Goal: Communication & Community: Answer question/provide support

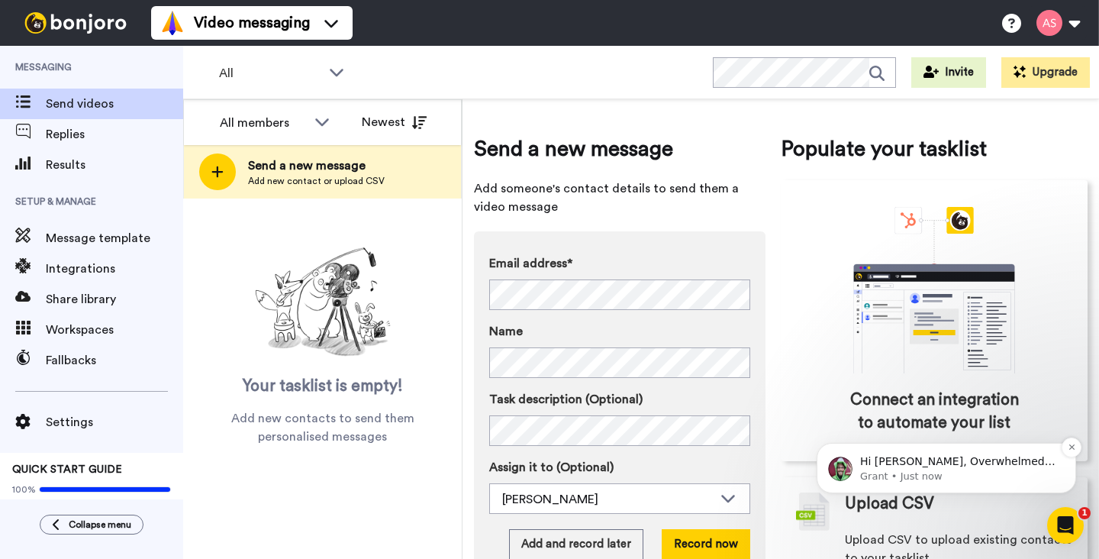
click at [886, 463] on p "Hi Alvin, Overwhelmed with Bonjoro tasks and videos to do? Use Workflow Filters…" at bounding box center [958, 461] width 197 height 15
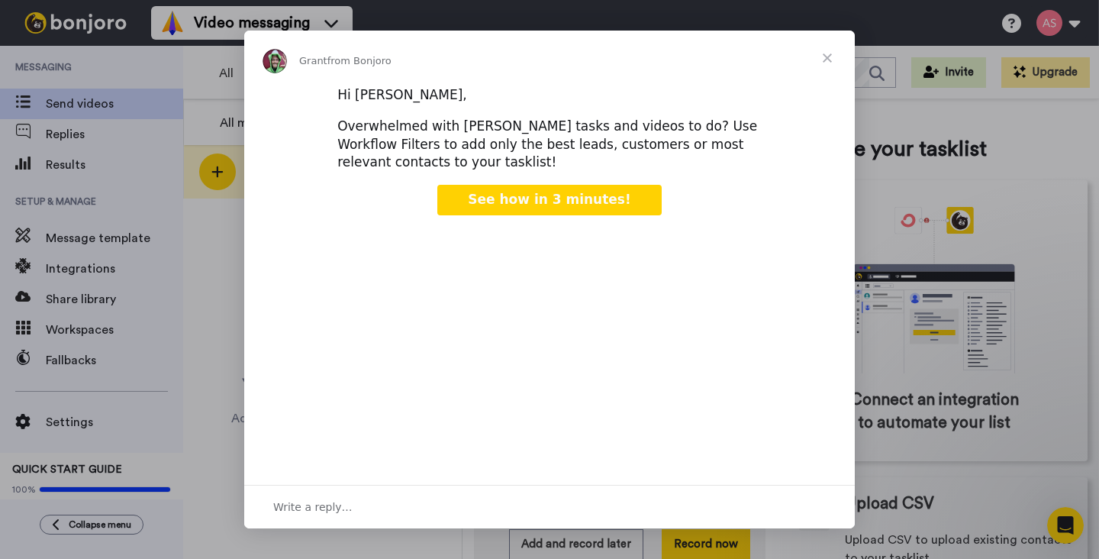
click at [828, 61] on span "Close" at bounding box center [827, 58] width 55 height 55
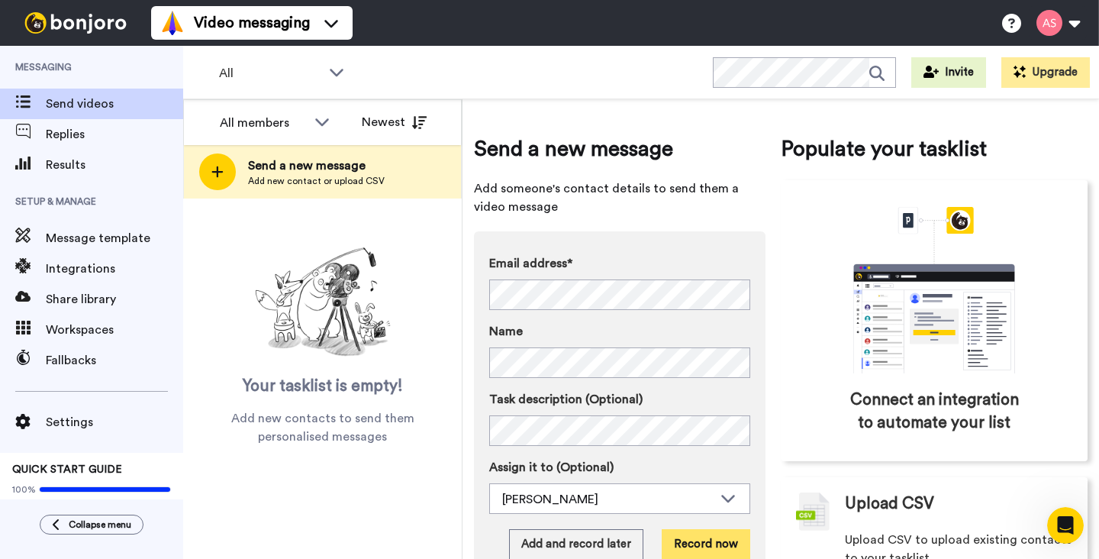
click at [707, 544] on button "Record now" at bounding box center [706, 544] width 89 height 31
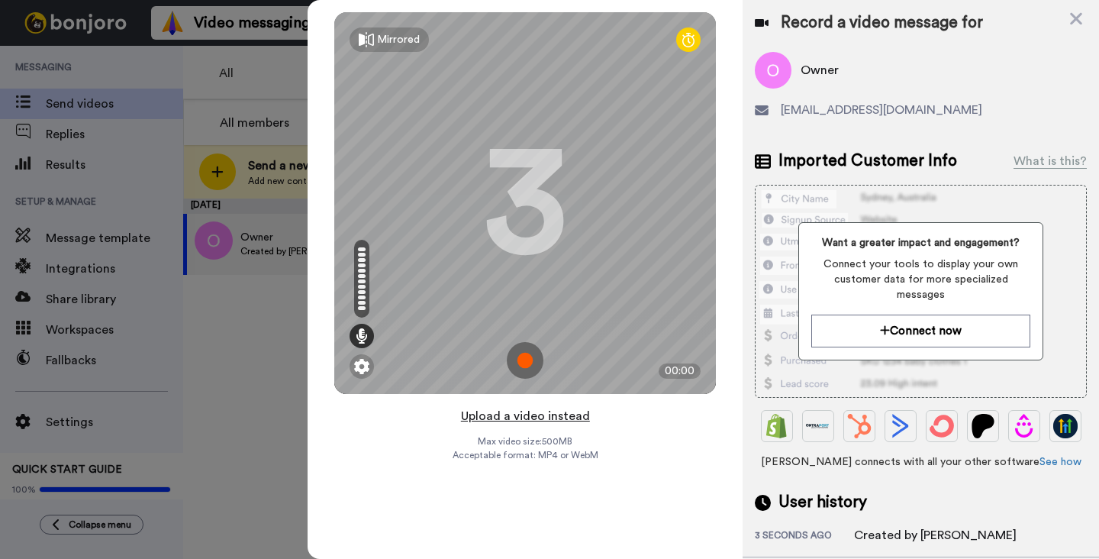
click at [527, 417] on button "Upload a video instead" at bounding box center [526, 416] width 138 height 20
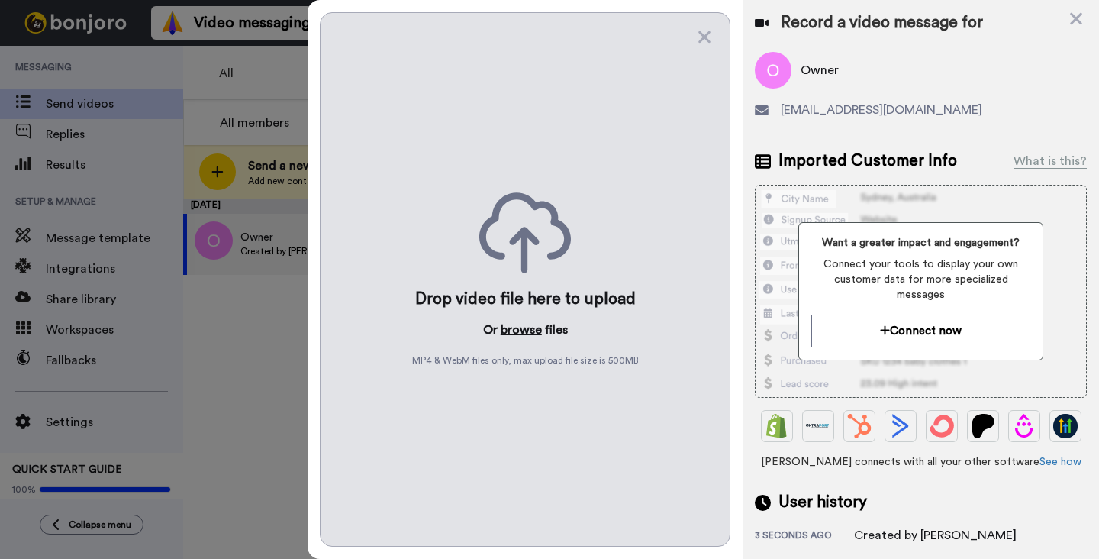
click at [522, 331] on button "browse" at bounding box center [521, 330] width 41 height 18
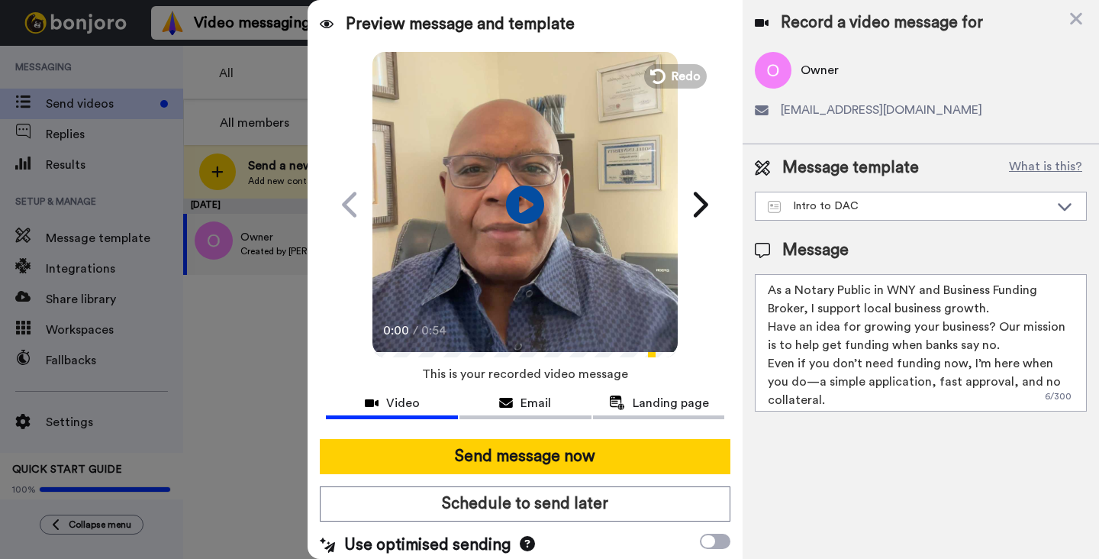
scroll to position [5, 0]
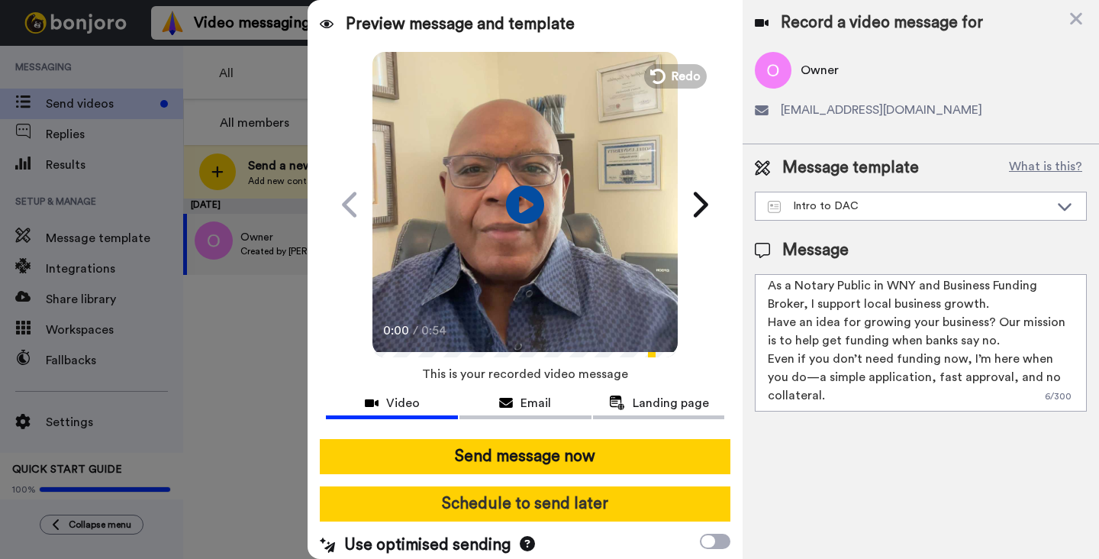
click at [551, 504] on button "Schedule to send later" at bounding box center [525, 503] width 411 height 35
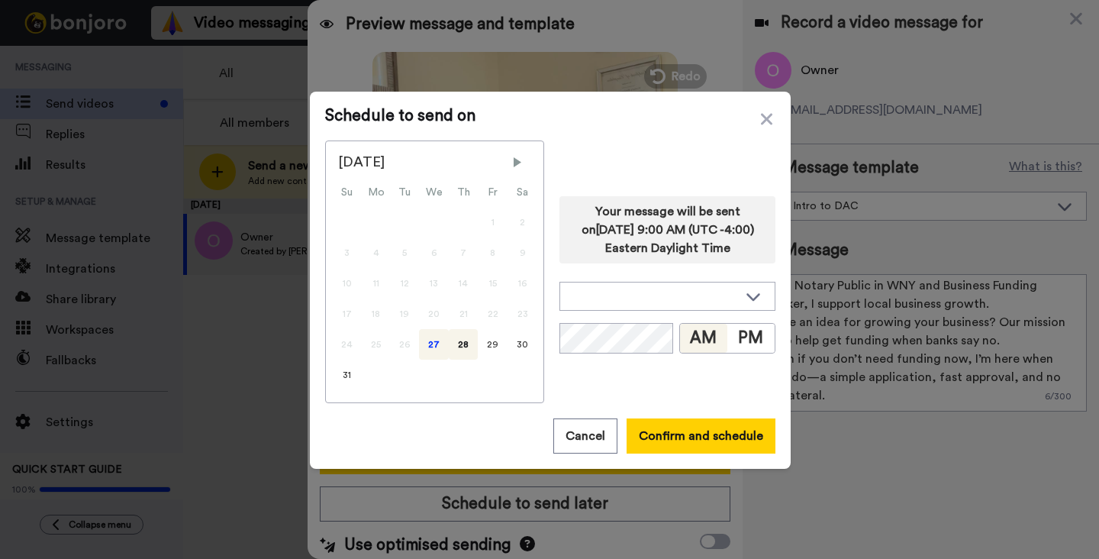
click at [429, 343] on div "27" at bounding box center [434, 344] width 30 height 31
click at [684, 438] on button "Confirm and schedule" at bounding box center [701, 435] width 149 height 35
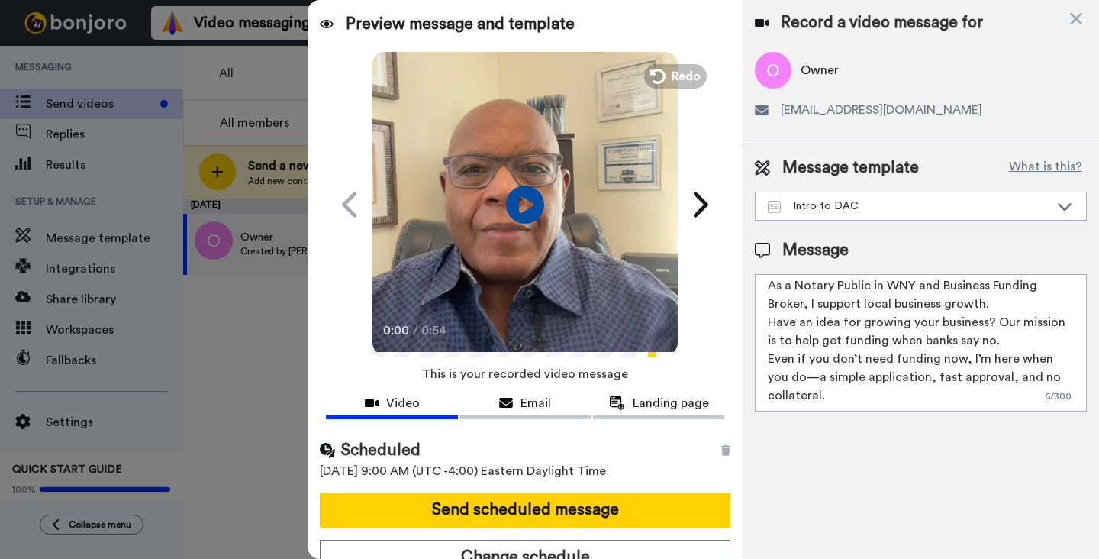
scroll to position [15, 0]
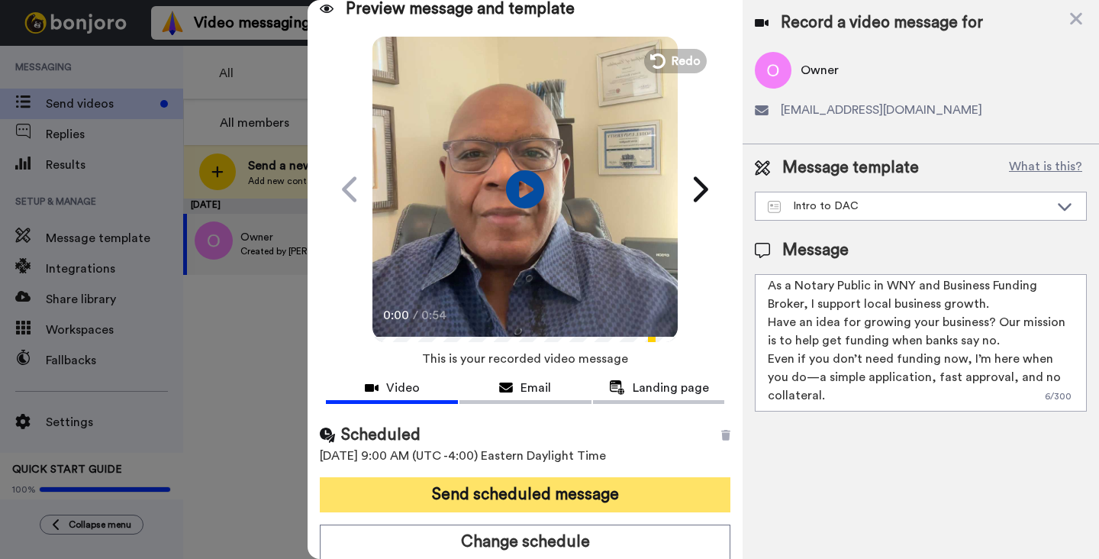
click at [586, 492] on button "Send scheduled message" at bounding box center [525, 494] width 411 height 35
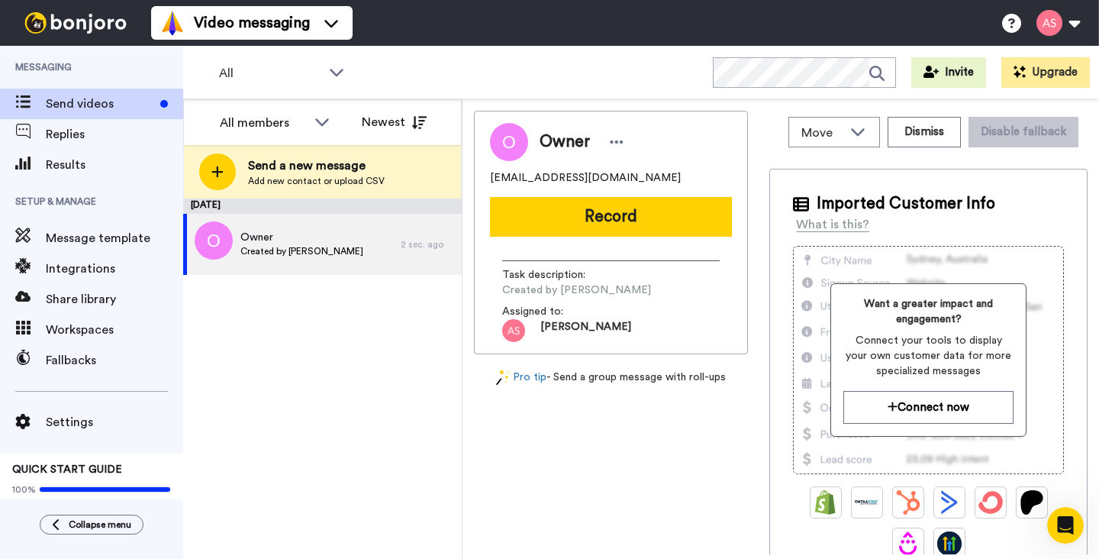
scroll to position [0, 0]
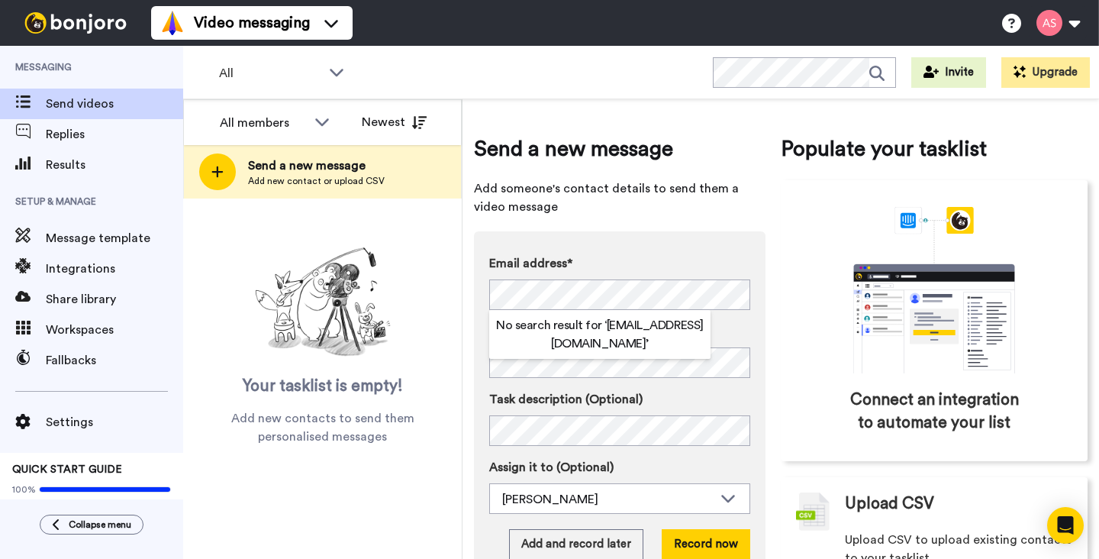
click at [725, 332] on label "Name" at bounding box center [619, 331] width 261 height 18
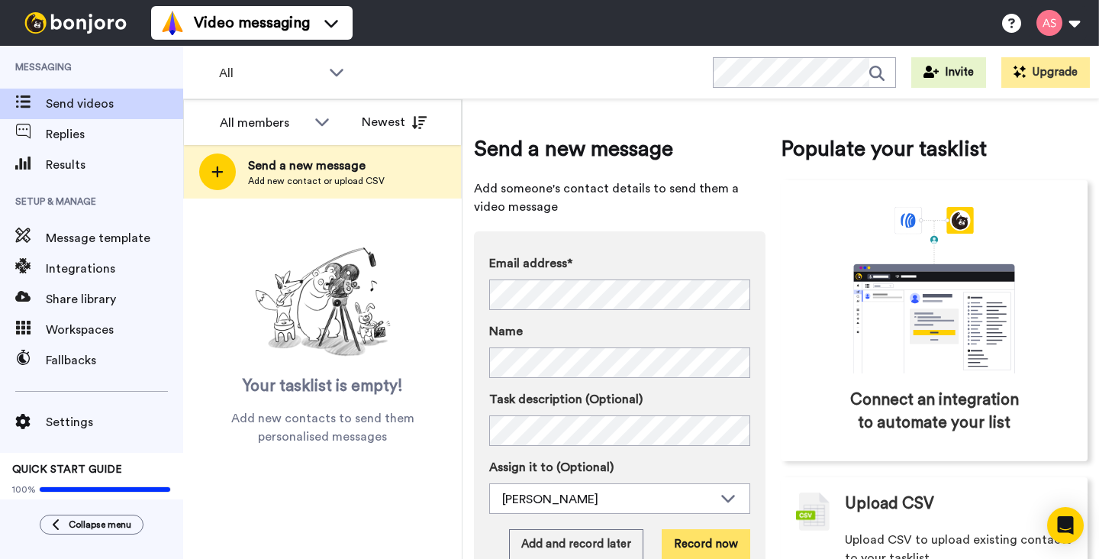
click at [710, 543] on button "Record now" at bounding box center [706, 544] width 89 height 31
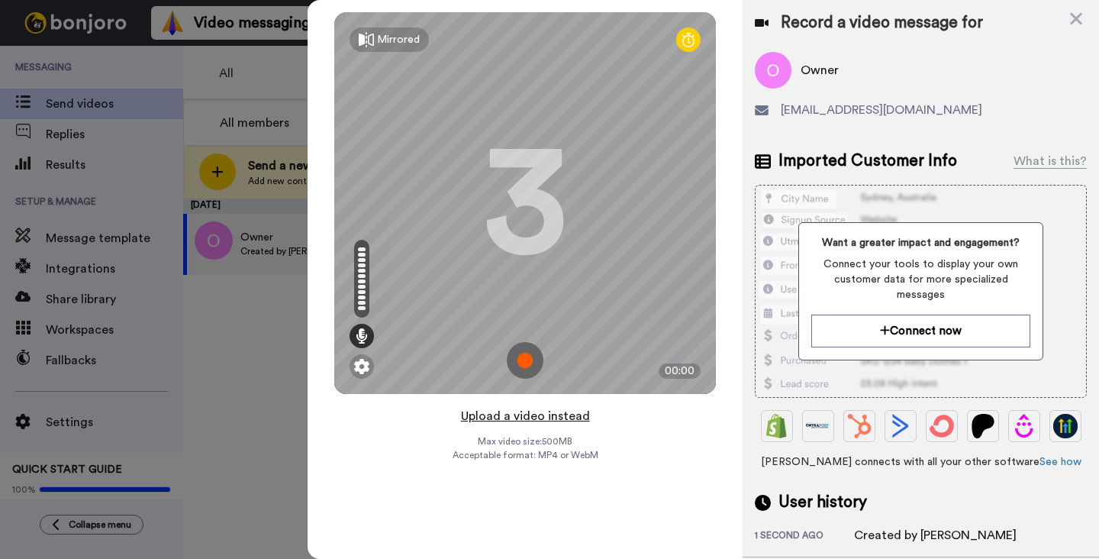
click at [517, 415] on button "Upload a video instead" at bounding box center [526, 416] width 138 height 20
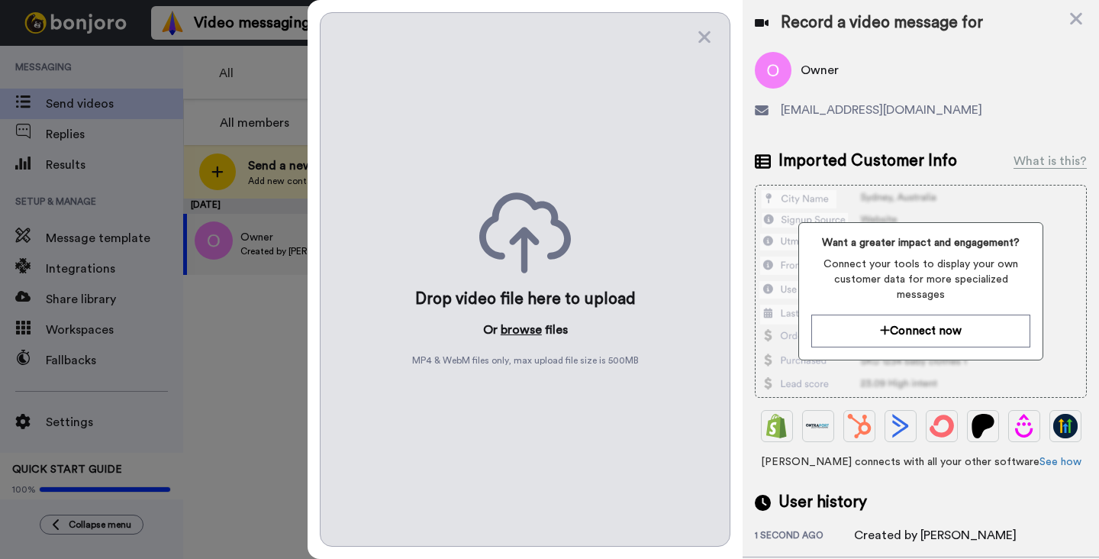
click at [524, 331] on button "browse" at bounding box center [521, 330] width 41 height 18
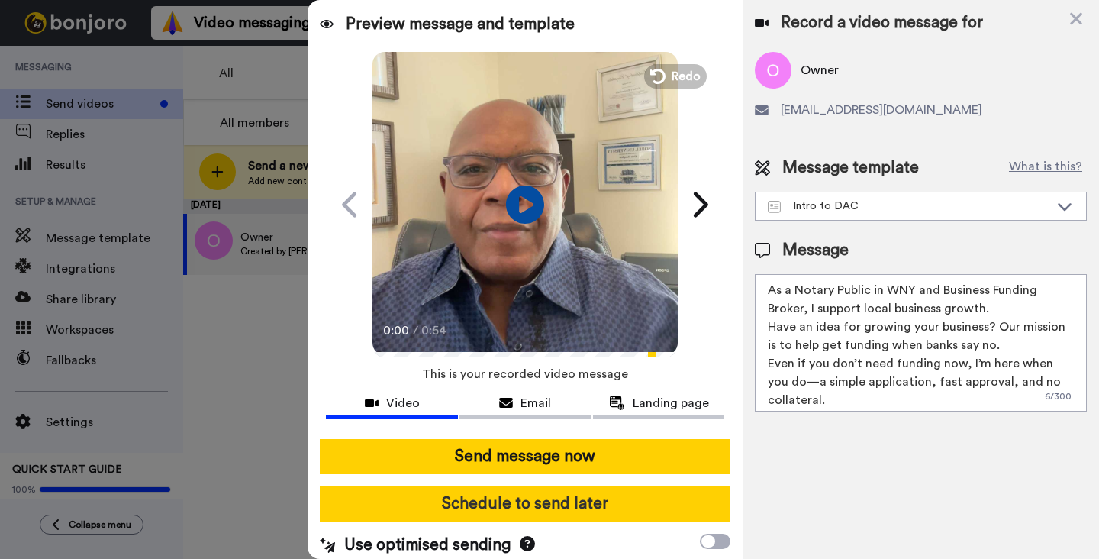
click at [573, 506] on button "Schedule to send later" at bounding box center [525, 503] width 411 height 35
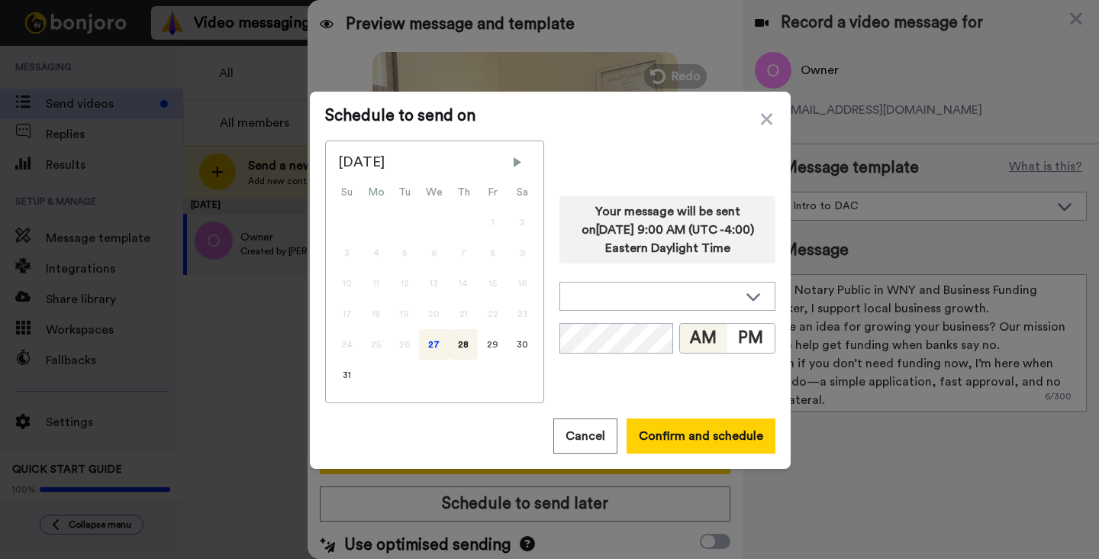
click at [432, 345] on div "27" at bounding box center [434, 344] width 30 height 31
click at [692, 441] on button "Confirm and schedule" at bounding box center [701, 435] width 149 height 35
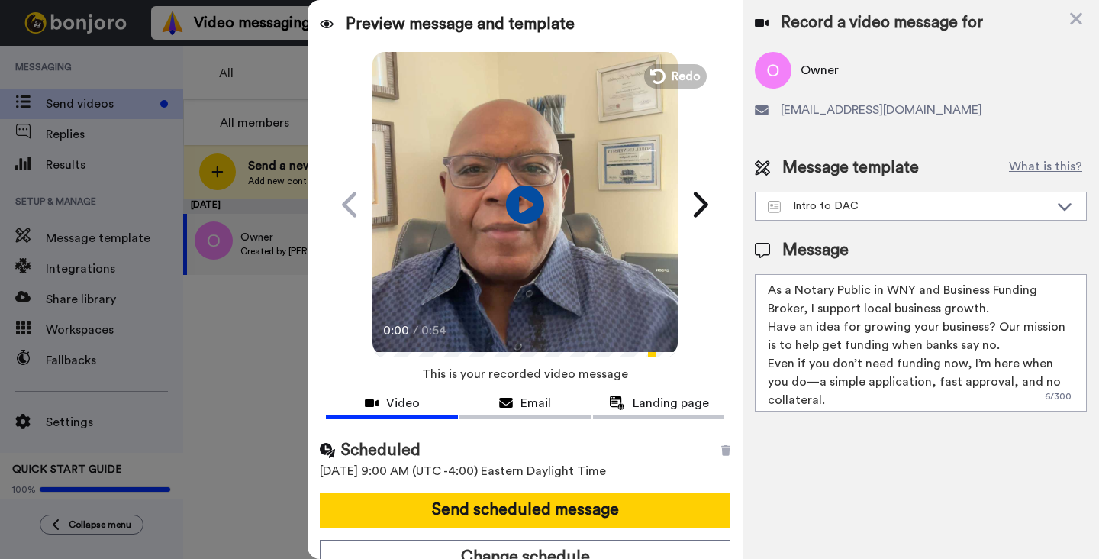
scroll to position [15, 0]
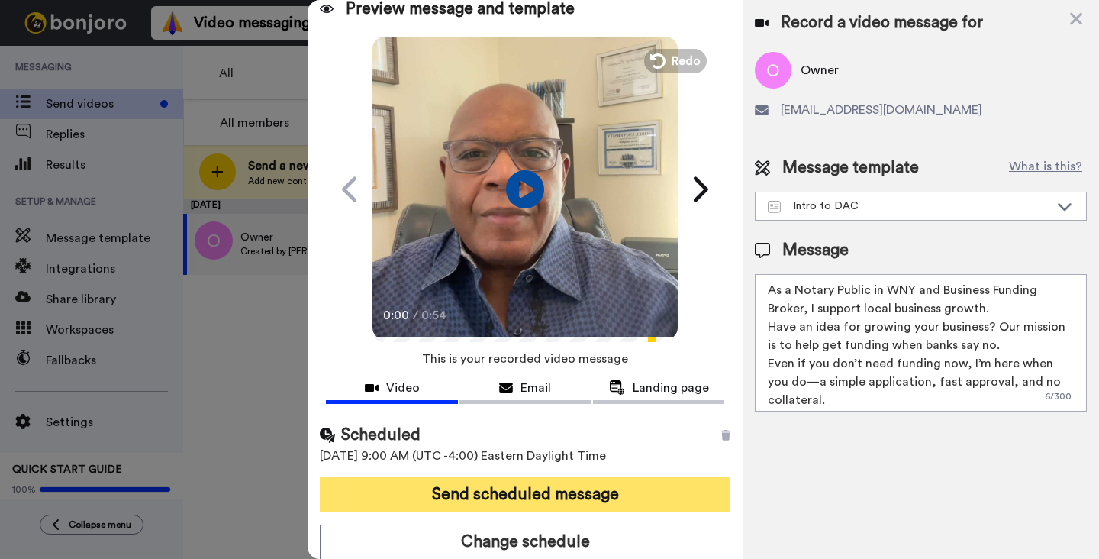
click at [568, 491] on button "Send scheduled message" at bounding box center [525, 494] width 411 height 35
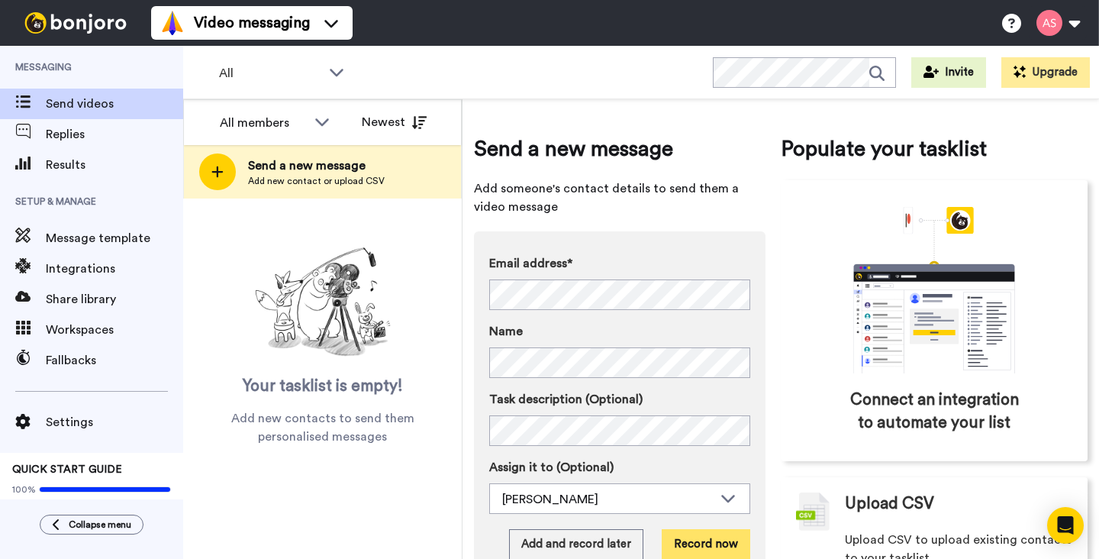
click at [705, 547] on button "Record now" at bounding box center [706, 544] width 89 height 31
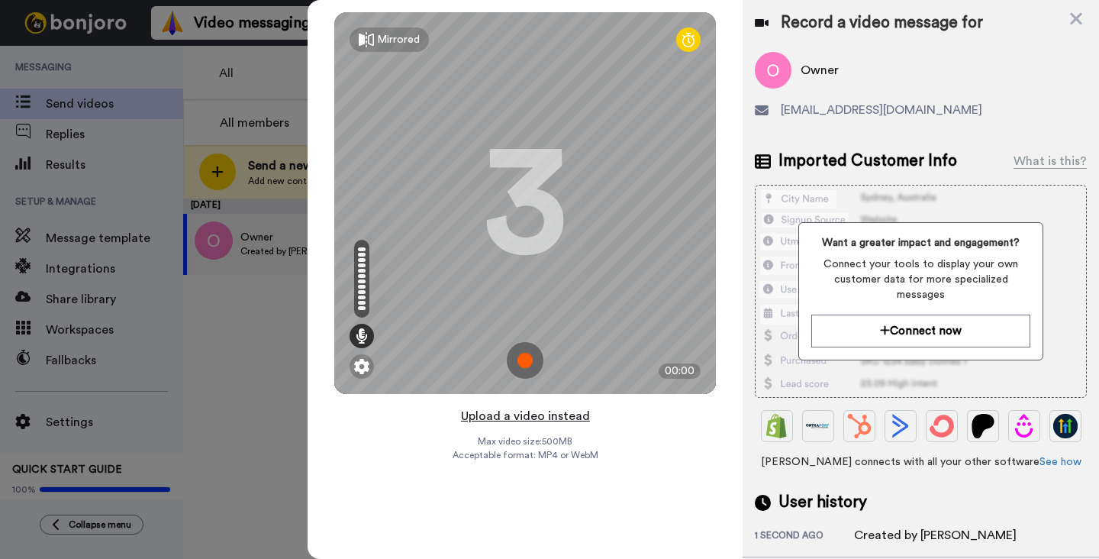
click at [524, 417] on button "Upload a video instead" at bounding box center [526, 416] width 138 height 20
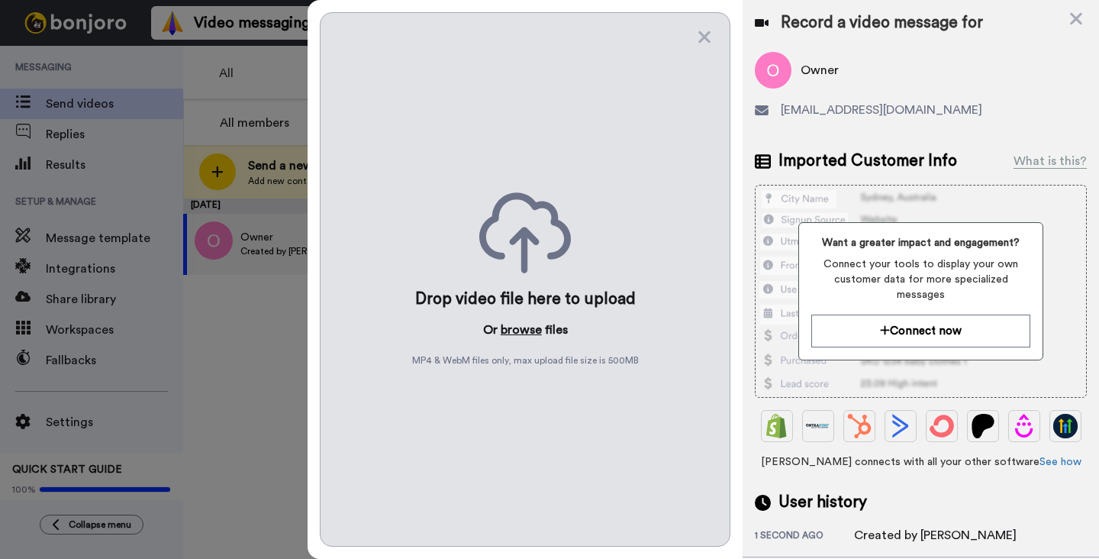
click at [521, 330] on button "browse" at bounding box center [521, 330] width 41 height 18
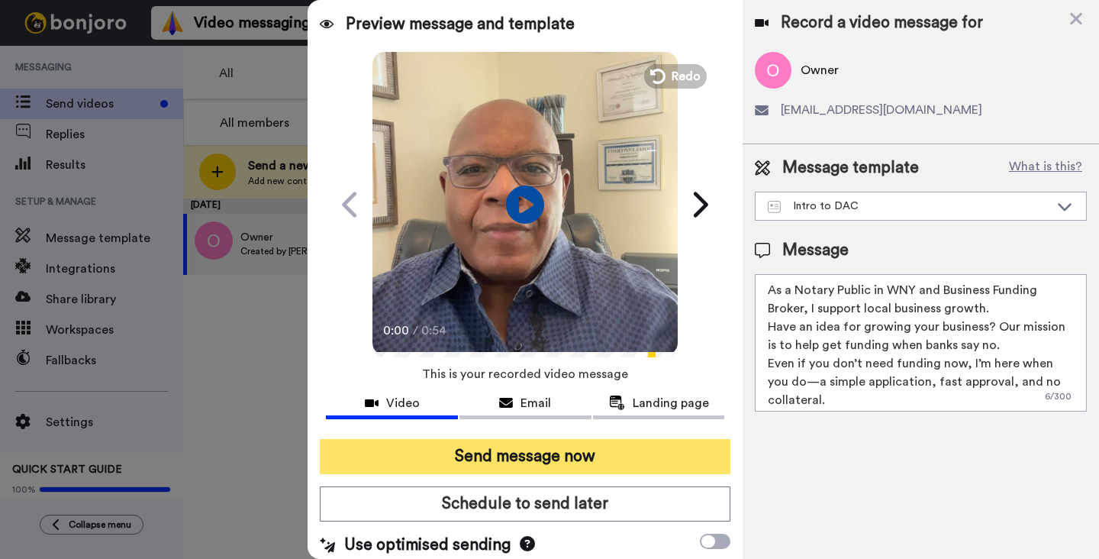
click at [579, 457] on button "Send message now" at bounding box center [525, 456] width 411 height 35
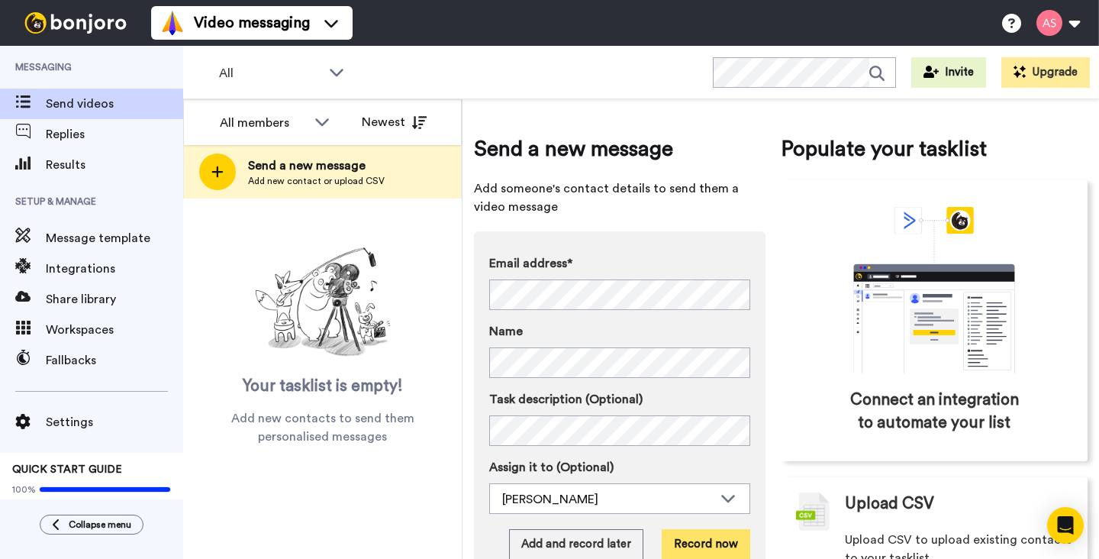
click at [707, 545] on button "Record now" at bounding box center [706, 544] width 89 height 31
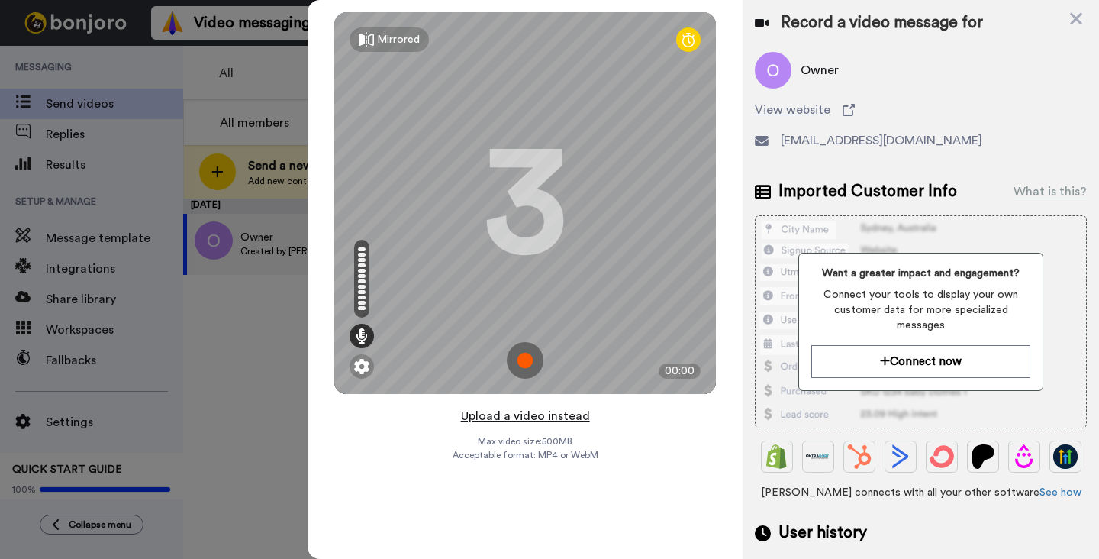
click at [512, 417] on button "Upload a video instead" at bounding box center [526, 416] width 138 height 20
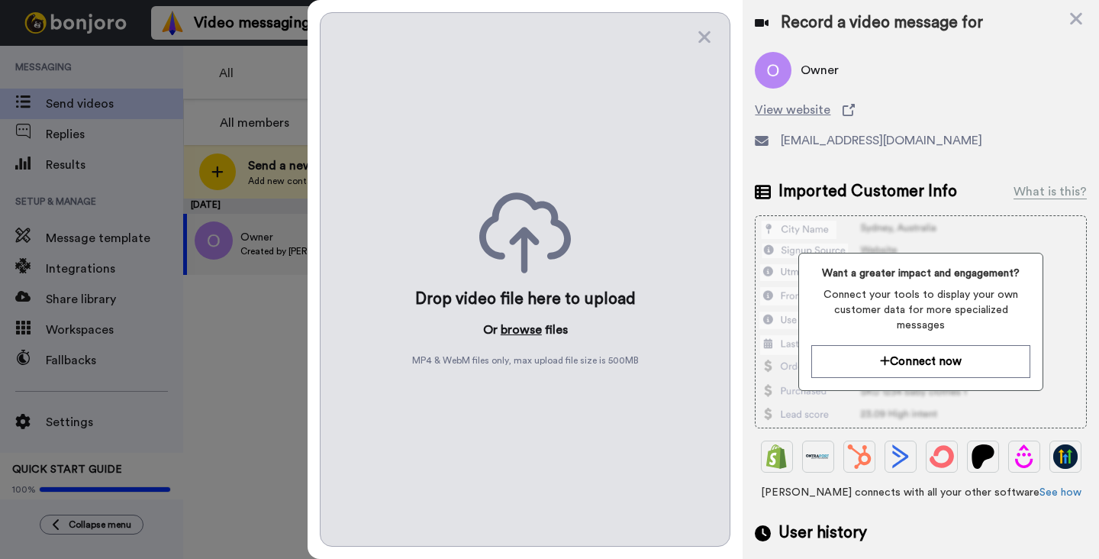
click at [512, 328] on button "browse" at bounding box center [521, 330] width 41 height 18
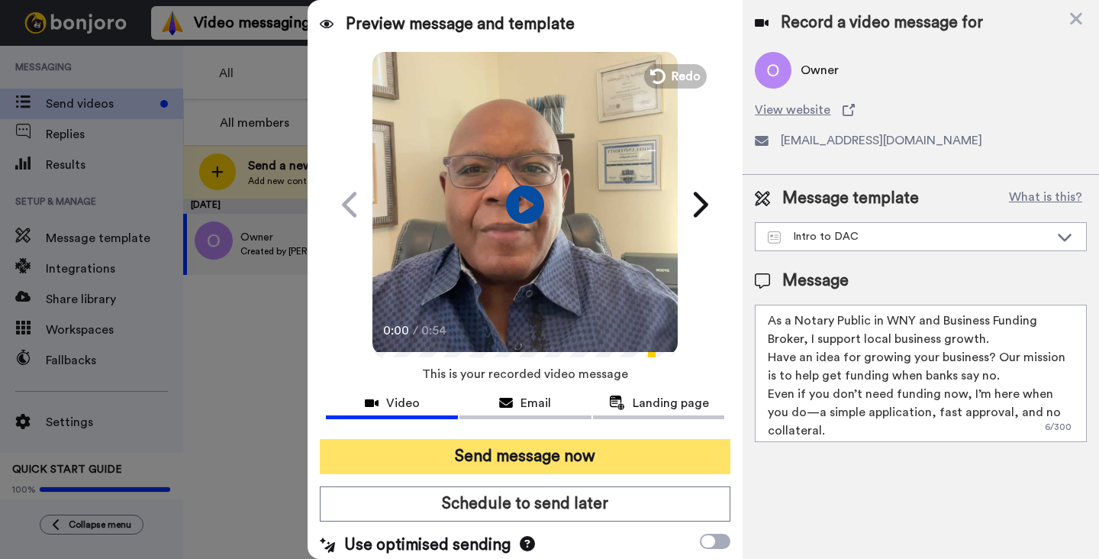
click at [614, 458] on button "Send message now" at bounding box center [525, 456] width 411 height 35
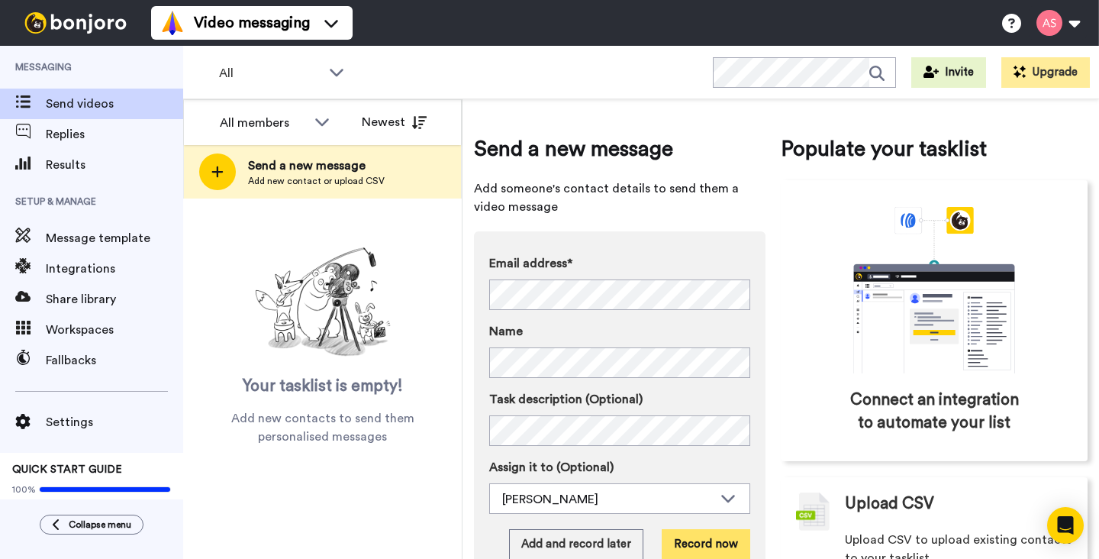
click at [697, 547] on button "Record now" at bounding box center [706, 544] width 89 height 31
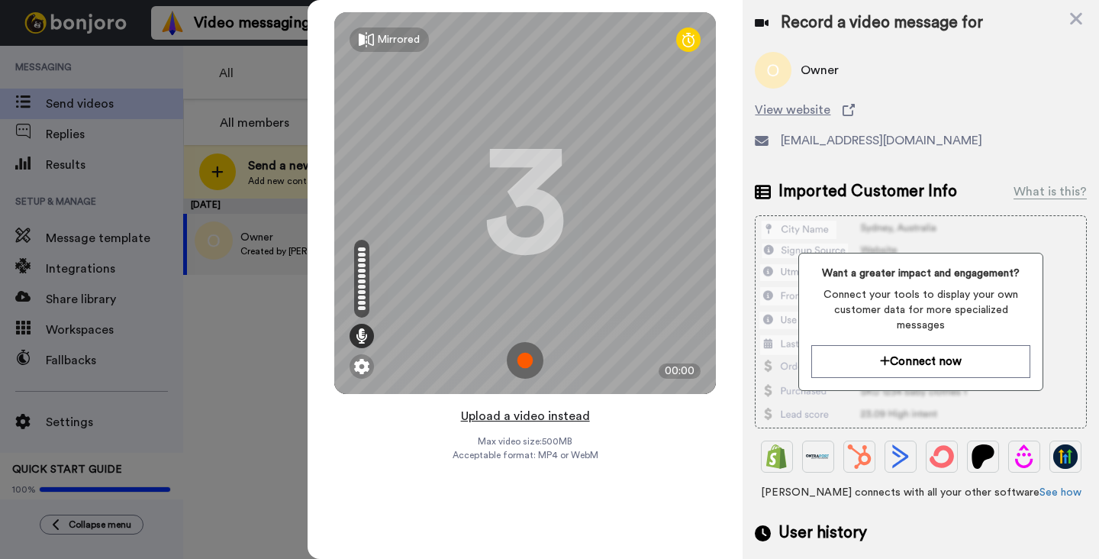
click at [511, 416] on button "Upload a video instead" at bounding box center [526, 416] width 138 height 20
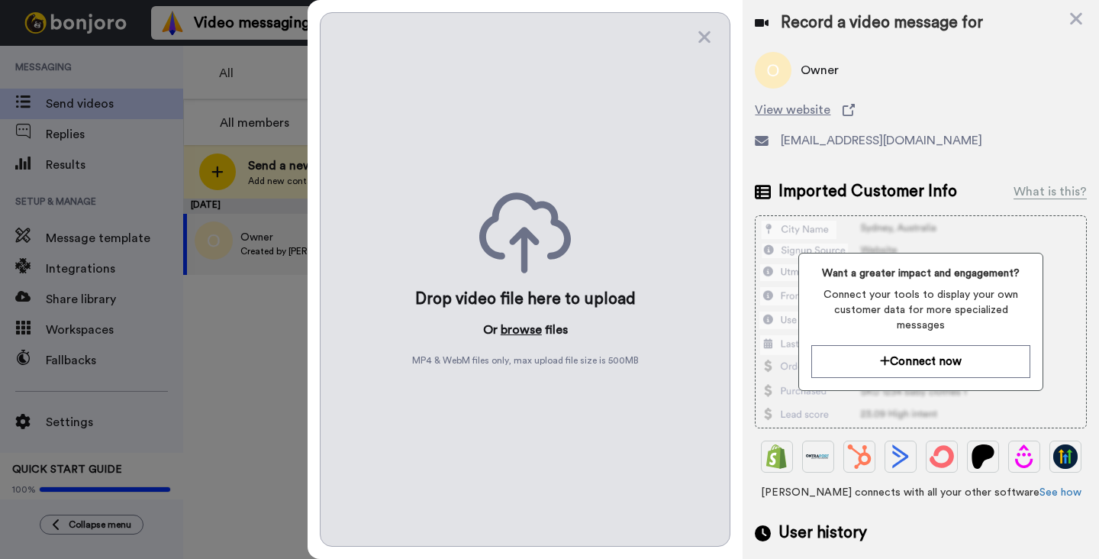
click at [519, 329] on button "browse" at bounding box center [521, 330] width 41 height 18
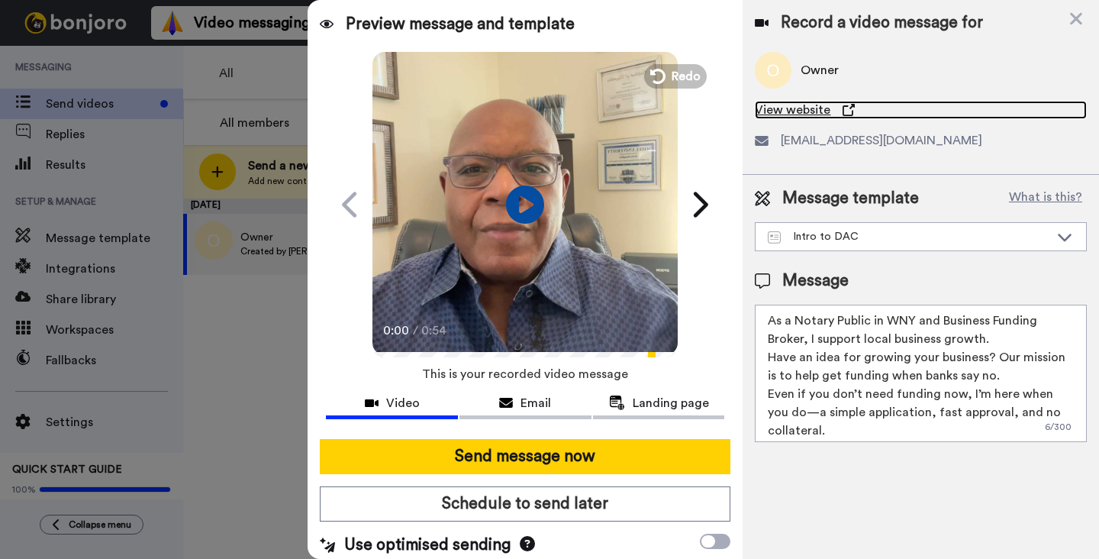
click at [808, 111] on span "View website" at bounding box center [793, 110] width 76 height 18
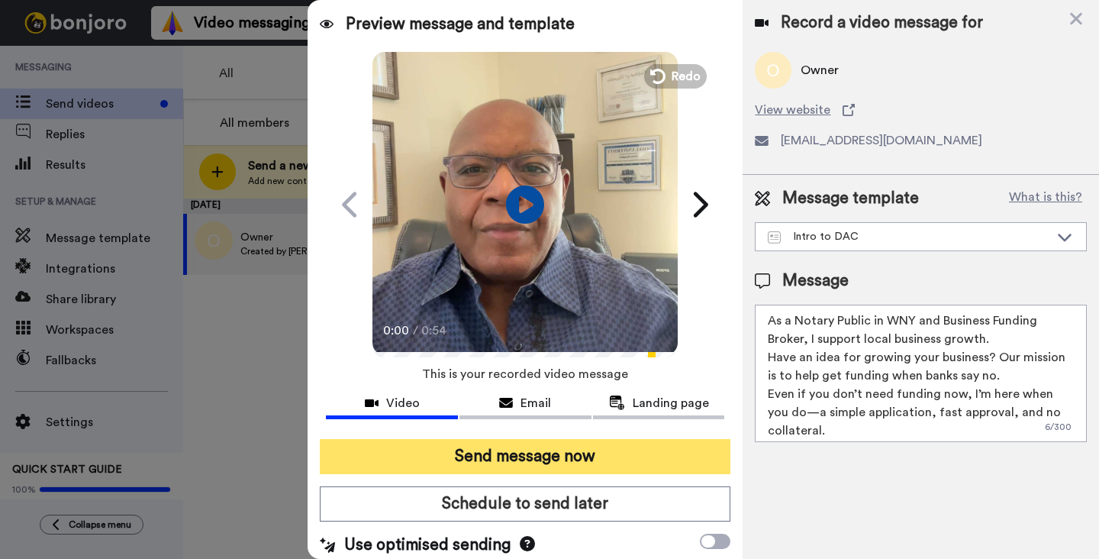
click at [528, 456] on button "Send message now" at bounding box center [525, 456] width 411 height 35
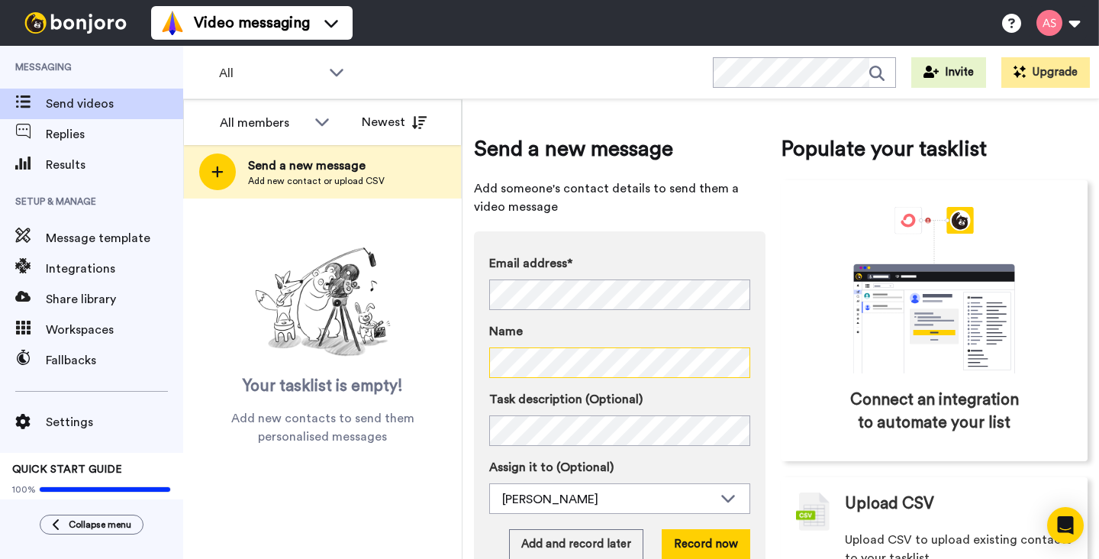
scroll to position [51, 0]
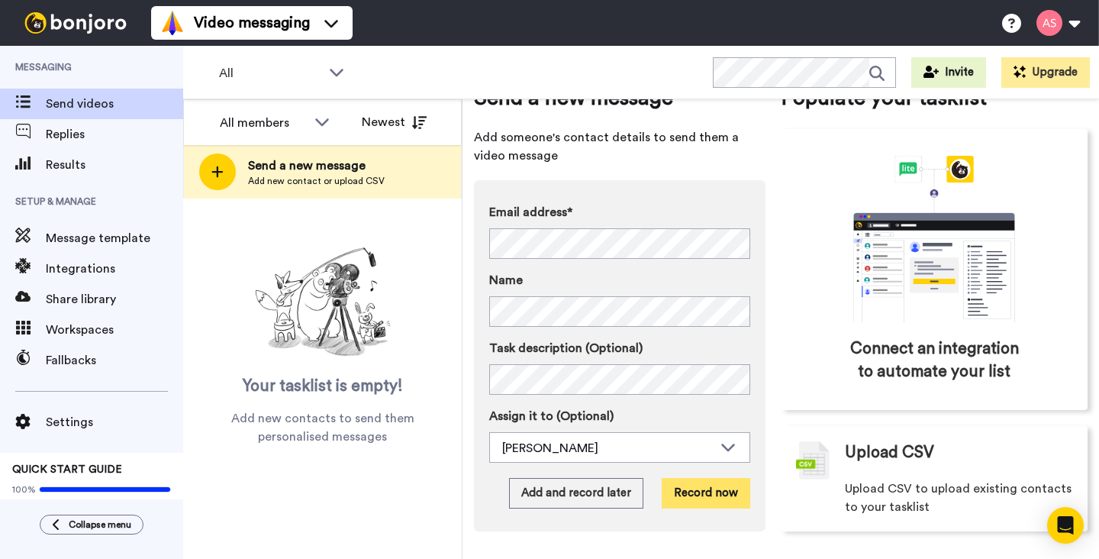
click at [696, 492] on button "Record now" at bounding box center [706, 493] width 89 height 31
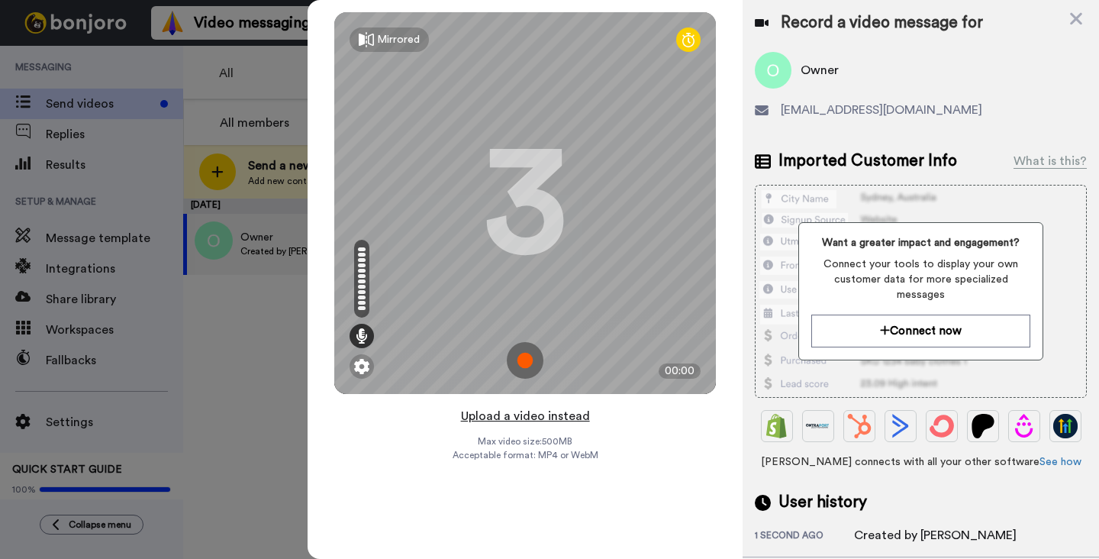
click at [508, 418] on button "Upload a video instead" at bounding box center [526, 416] width 138 height 20
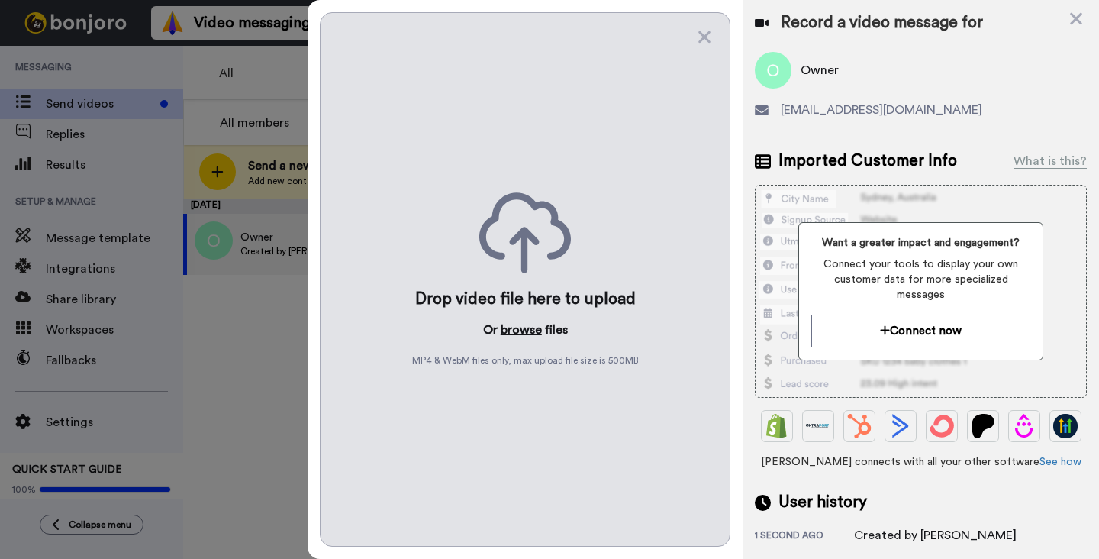
click at [526, 330] on button "browse" at bounding box center [521, 330] width 41 height 18
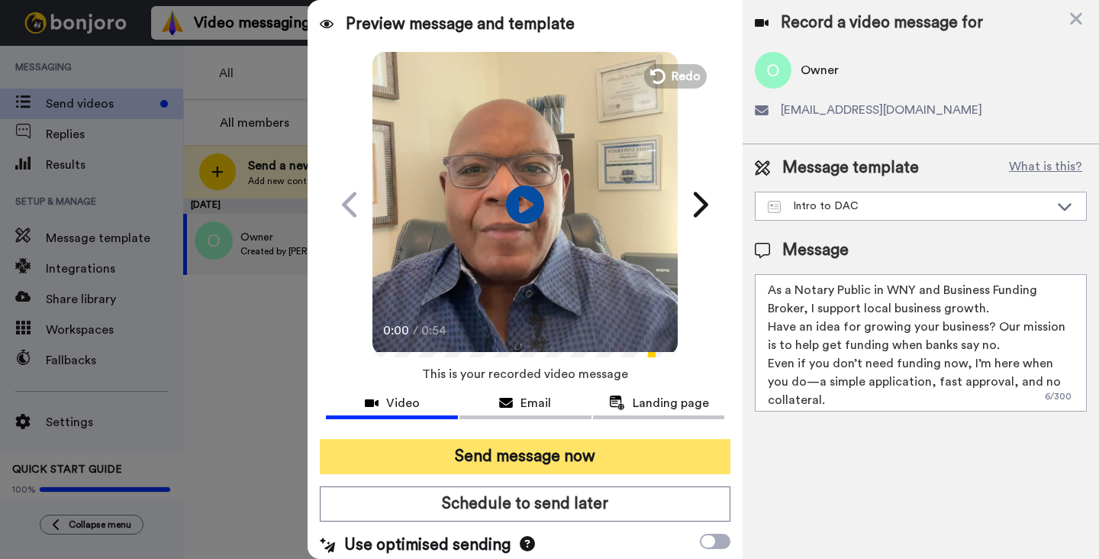
click at [524, 457] on button "Send message now" at bounding box center [525, 456] width 411 height 35
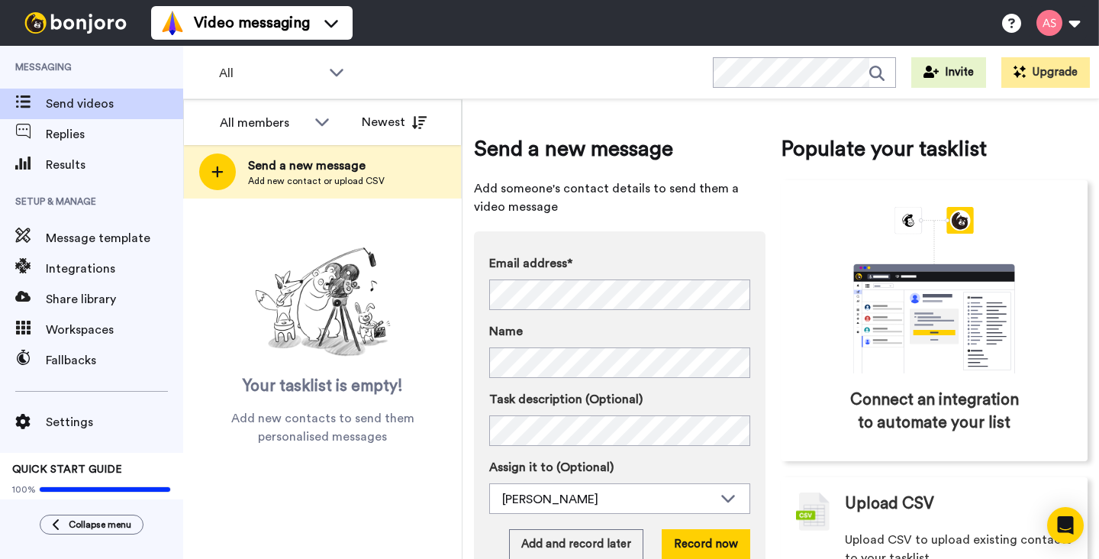
click at [727, 327] on label "Name" at bounding box center [619, 331] width 261 height 18
click at [692, 543] on button "Record now" at bounding box center [706, 544] width 89 height 31
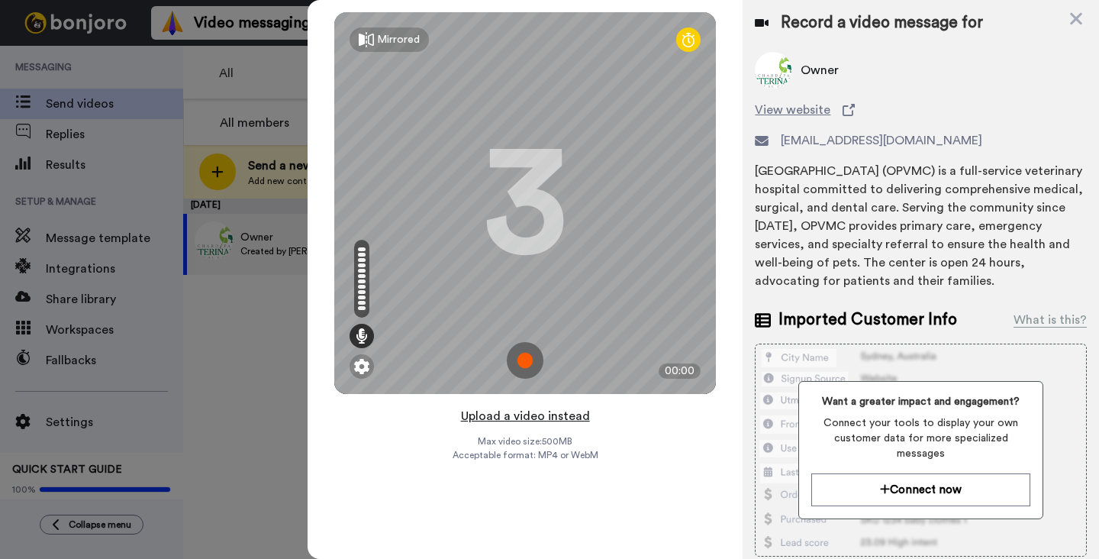
click at [529, 418] on button "Upload a video instead" at bounding box center [526, 416] width 138 height 20
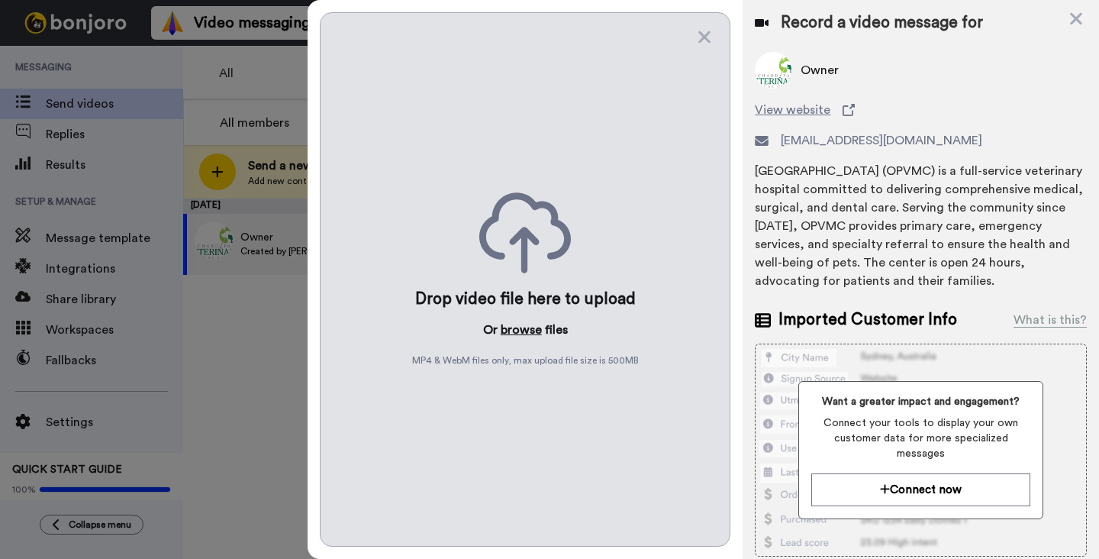
click at [521, 329] on button "browse" at bounding box center [521, 330] width 41 height 18
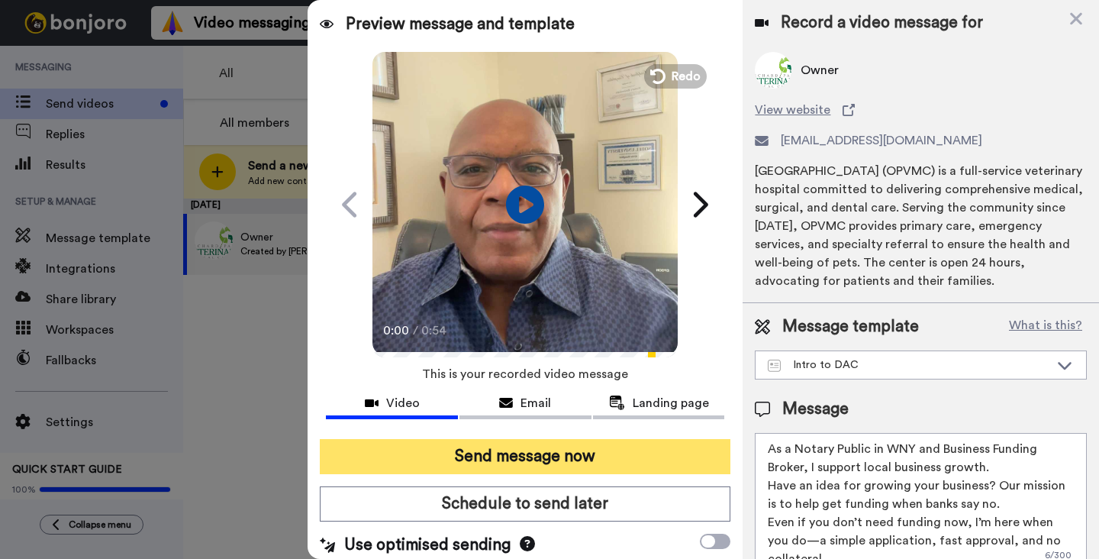
click at [555, 456] on button "Send message now" at bounding box center [525, 456] width 411 height 35
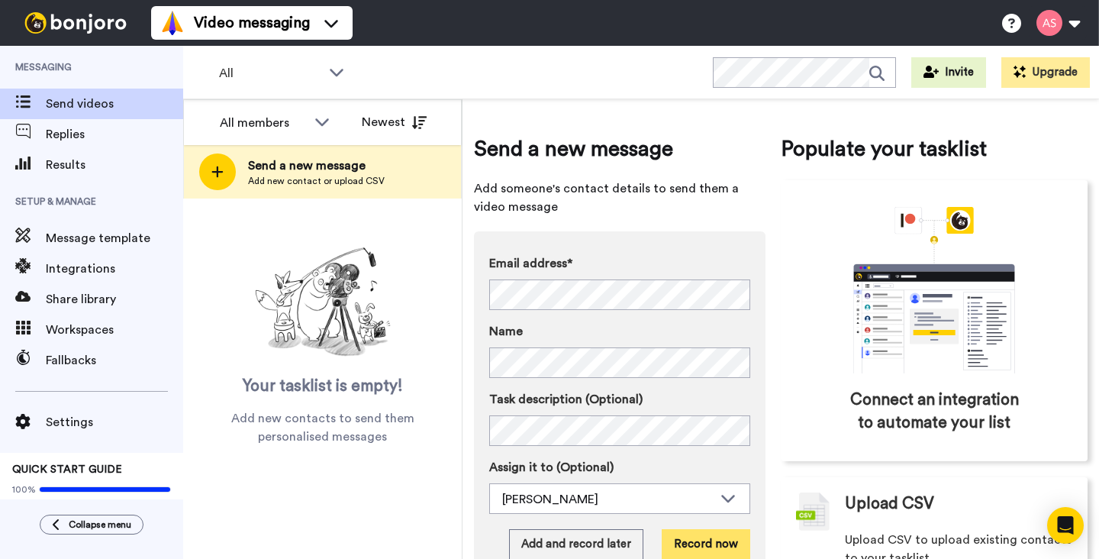
click at [699, 542] on button "Record now" at bounding box center [706, 544] width 89 height 31
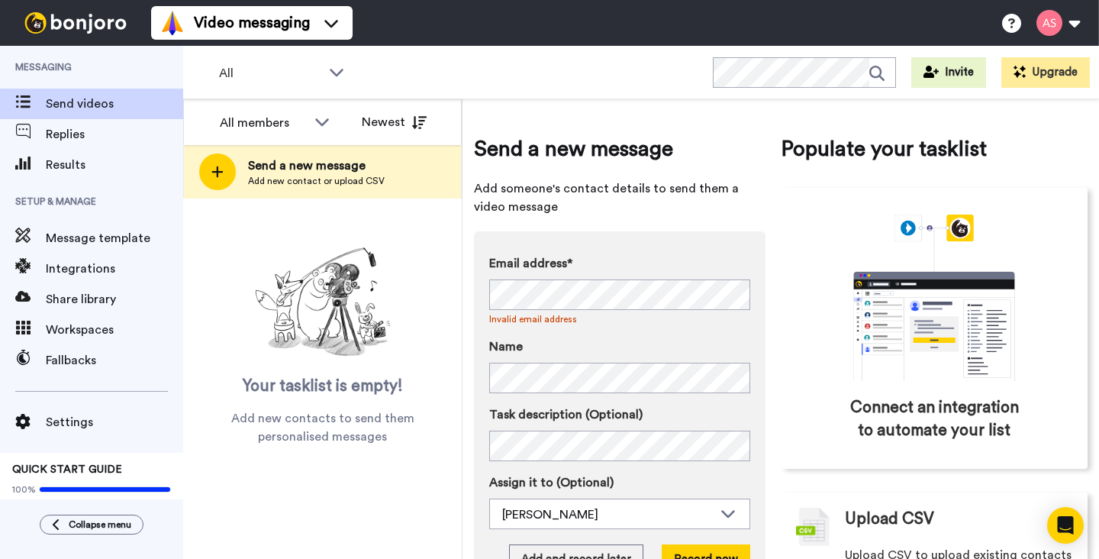
click at [732, 329] on div "Email address* No search result for ‘ [EMAIL_ADDRESS][DOMAIN_NAME] ’ Invalid em…" at bounding box center [619, 323] width 261 height 139
click at [86, 161] on span "Results" at bounding box center [114, 165] width 137 height 18
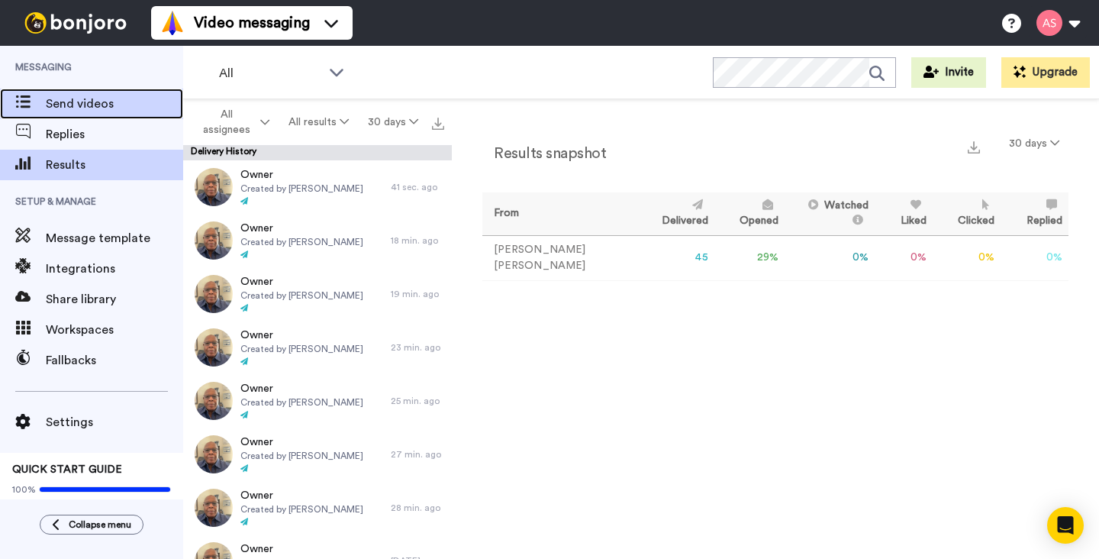
click at [92, 108] on span "Send videos" at bounding box center [114, 104] width 137 height 18
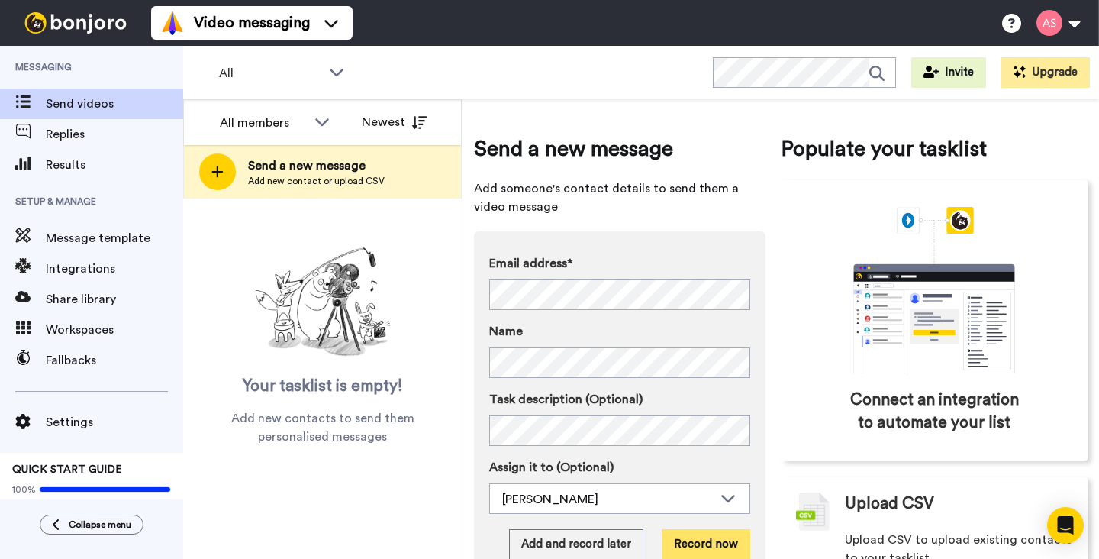
click at [699, 546] on button "Record now" at bounding box center [706, 544] width 89 height 31
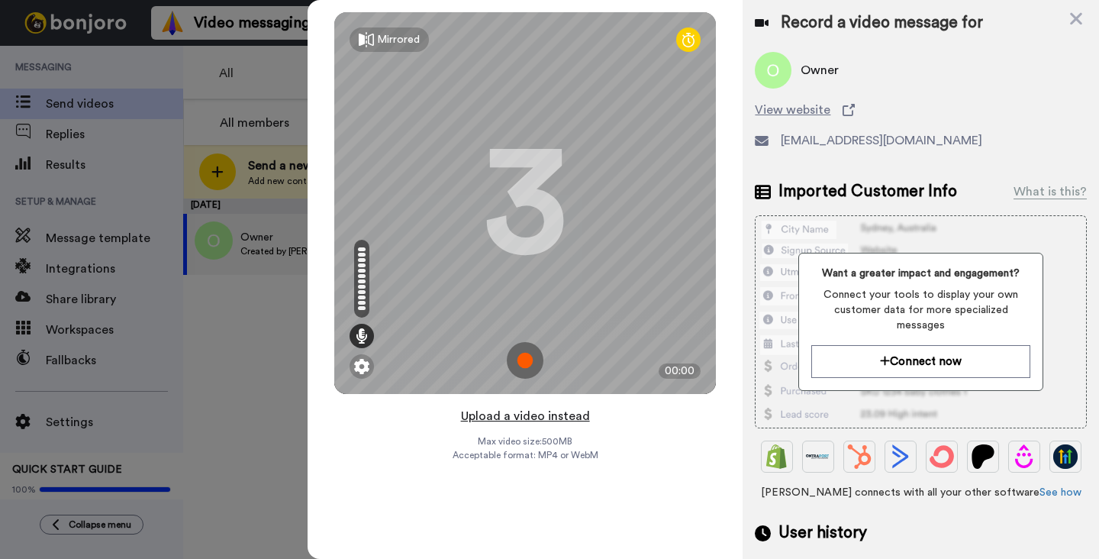
click at [516, 418] on button "Upload a video instead" at bounding box center [526, 416] width 138 height 20
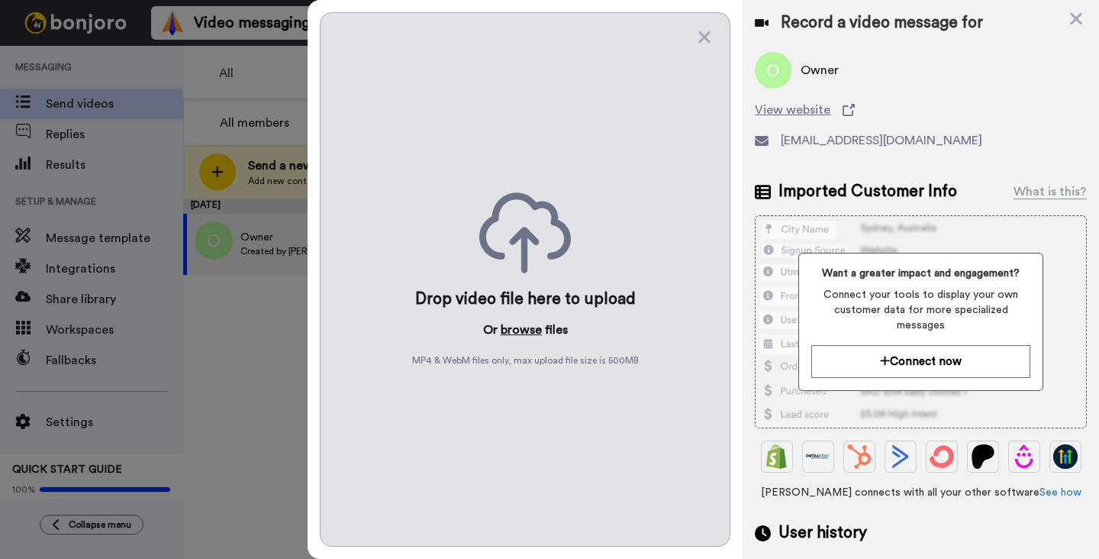
click at [520, 328] on button "browse" at bounding box center [521, 330] width 41 height 18
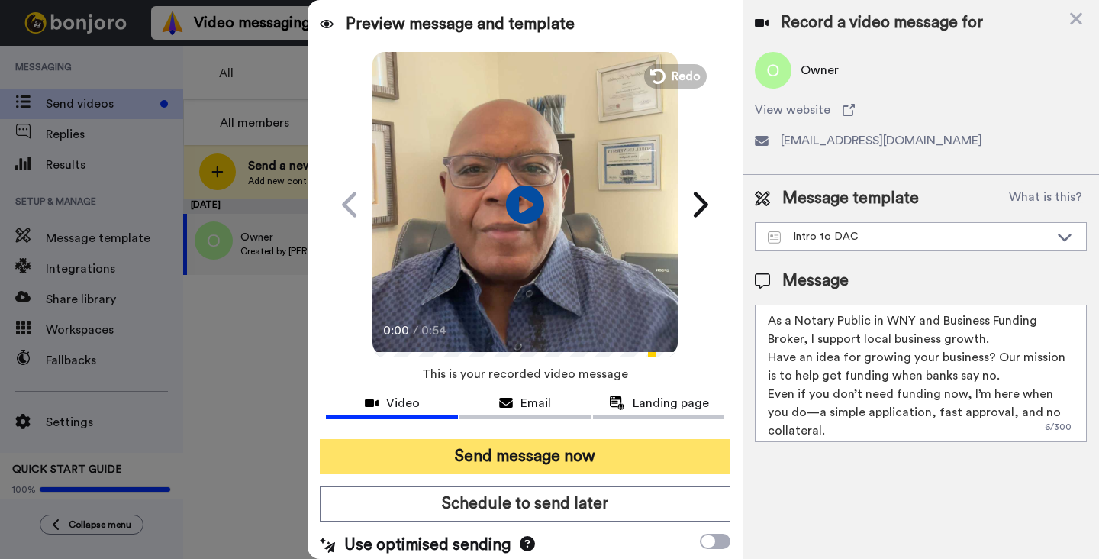
click at [541, 455] on button "Send message now" at bounding box center [525, 456] width 411 height 35
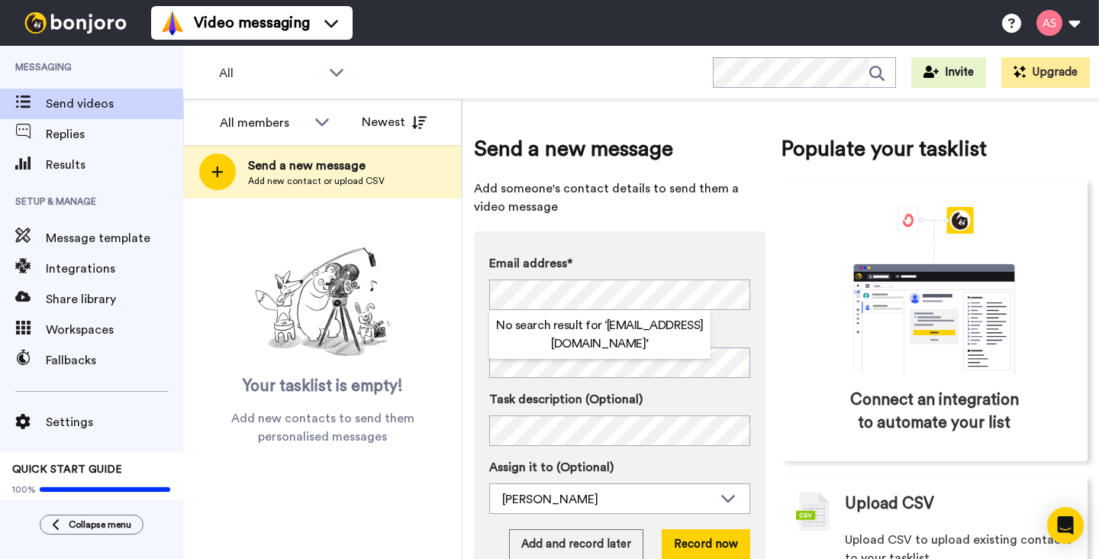
click at [722, 260] on label "Email address*" at bounding box center [619, 263] width 261 height 18
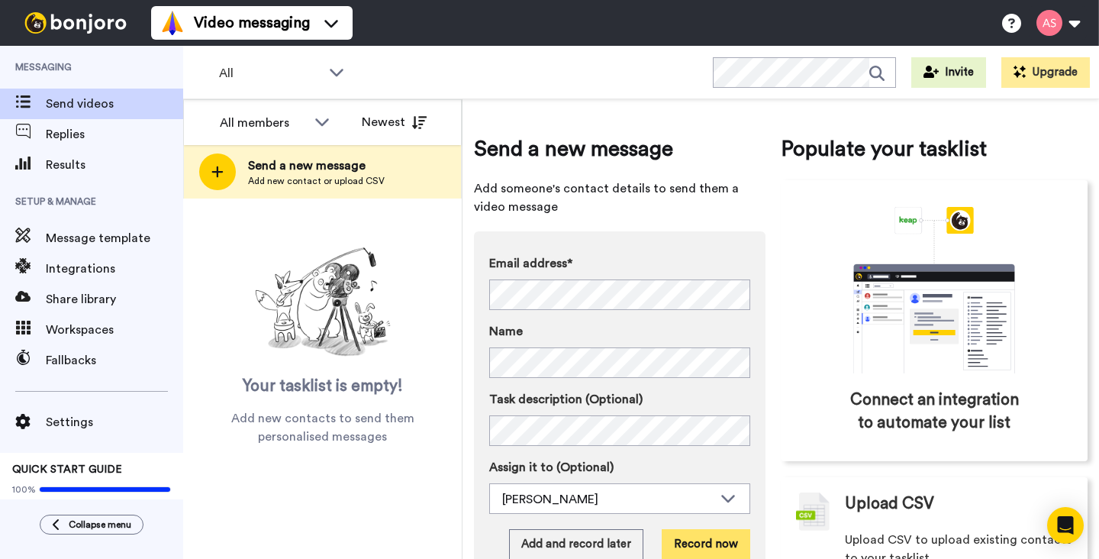
click at [693, 545] on button "Record now" at bounding box center [706, 544] width 89 height 31
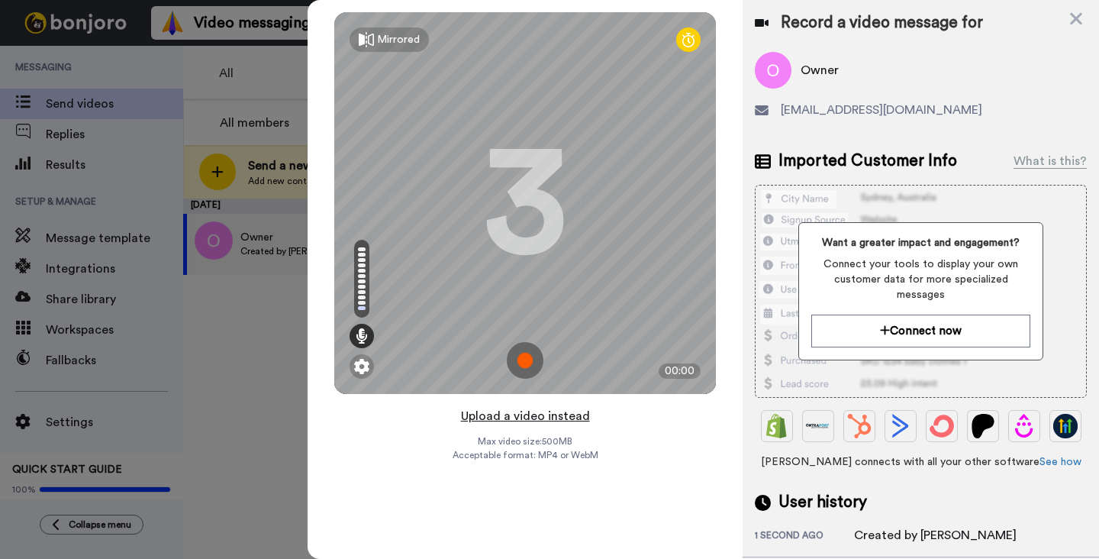
click at [526, 414] on button "Upload a video instead" at bounding box center [526, 416] width 138 height 20
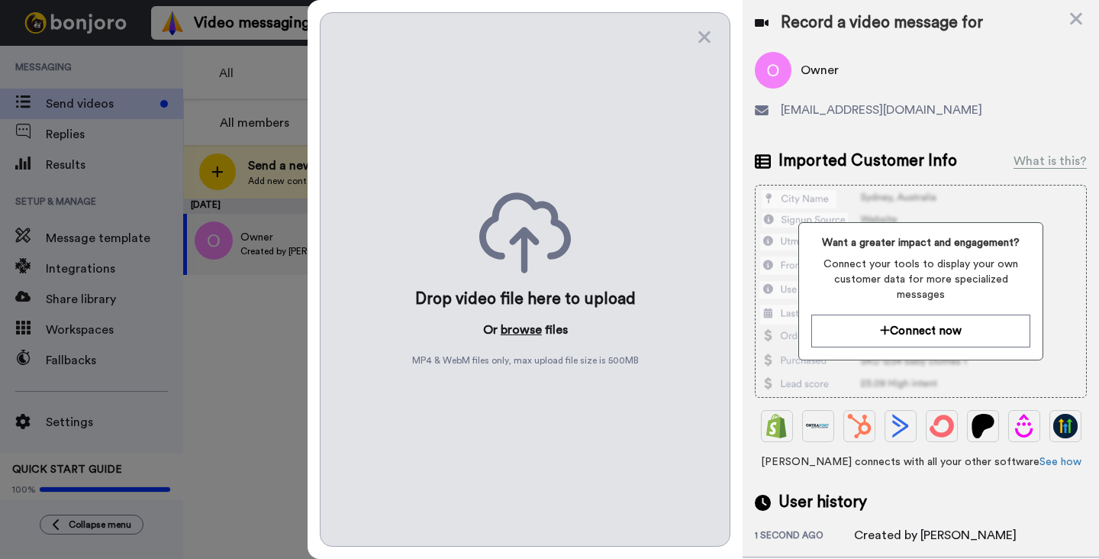
click at [524, 329] on button "browse" at bounding box center [521, 330] width 41 height 18
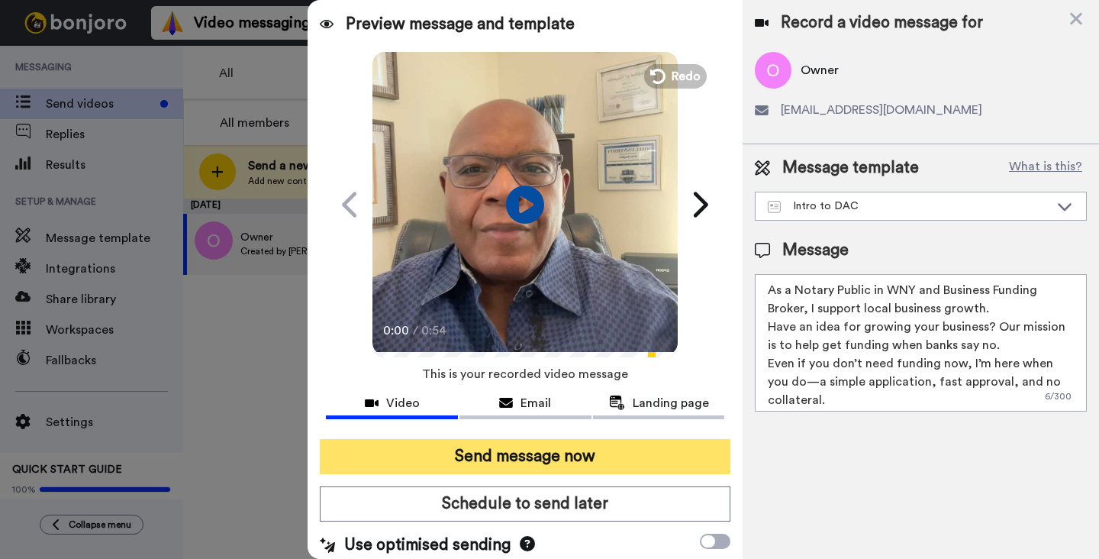
click at [527, 459] on button "Send message now" at bounding box center [525, 456] width 411 height 35
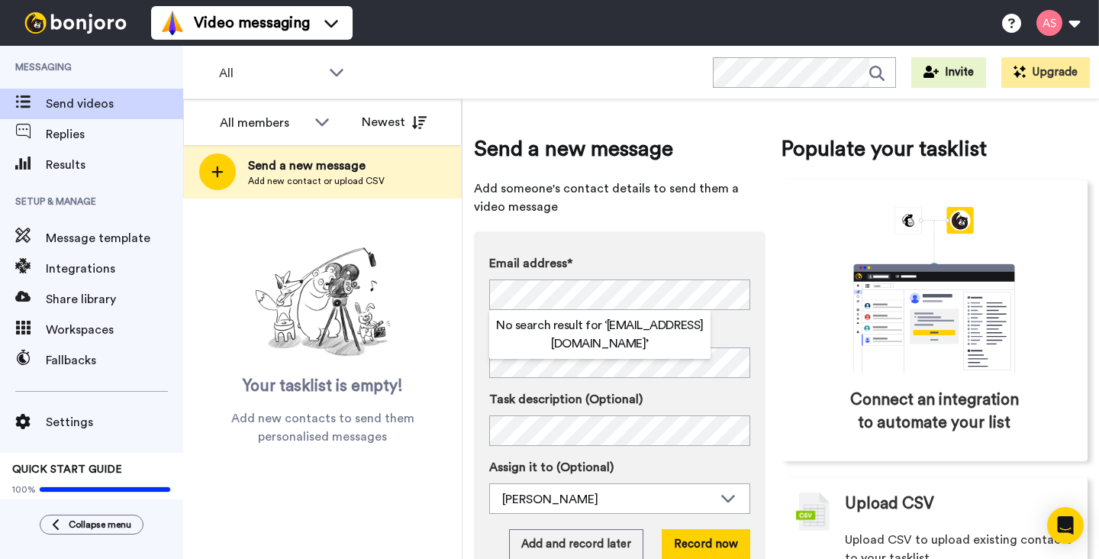
click at [736, 320] on div "Email address* No search result for ‘ info@allianceanimalhospital.com ’ Name" at bounding box center [619, 316] width 261 height 124
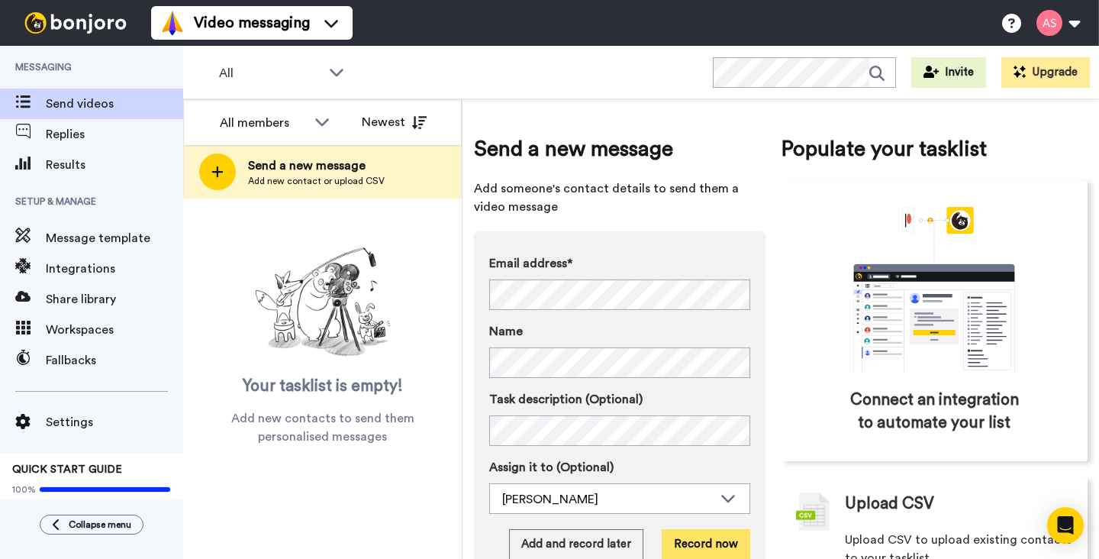
click at [705, 543] on button "Record now" at bounding box center [706, 544] width 89 height 31
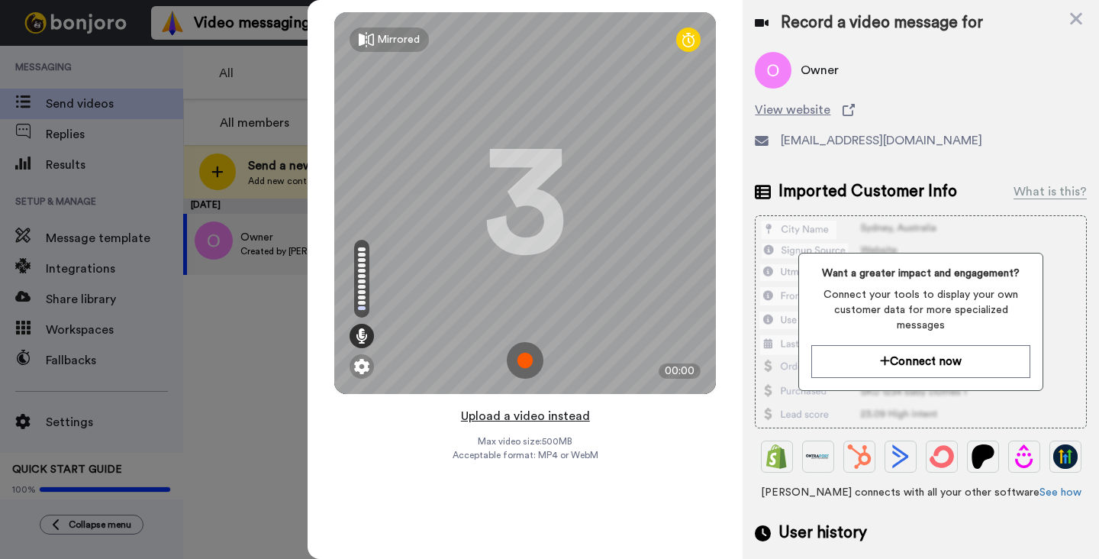
click at [519, 415] on button "Upload a video instead" at bounding box center [526, 416] width 138 height 20
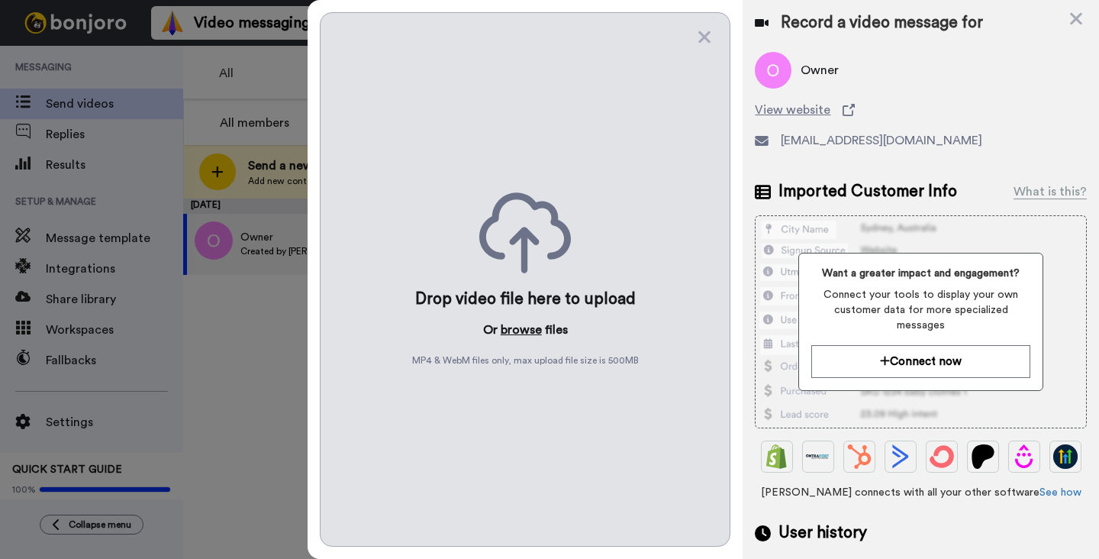
click at [518, 331] on button "browse" at bounding box center [521, 330] width 41 height 18
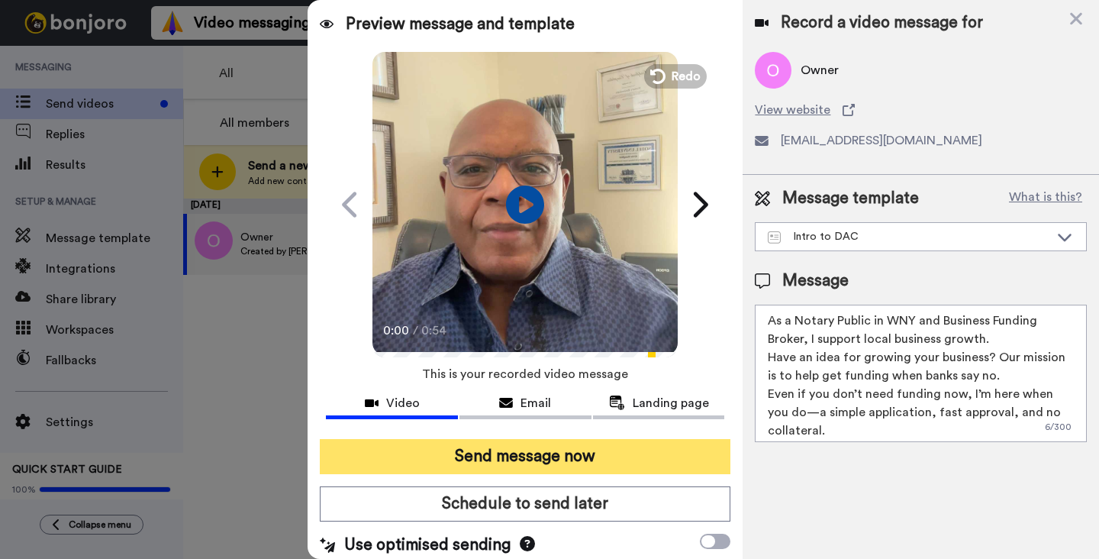
click at [645, 453] on button "Send message now" at bounding box center [525, 456] width 411 height 35
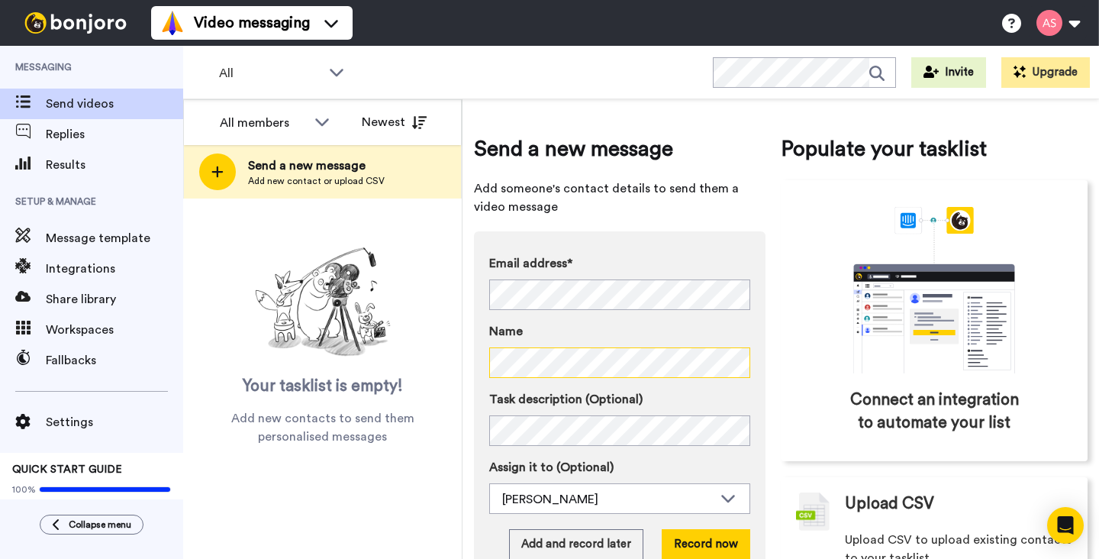
scroll to position [51, 0]
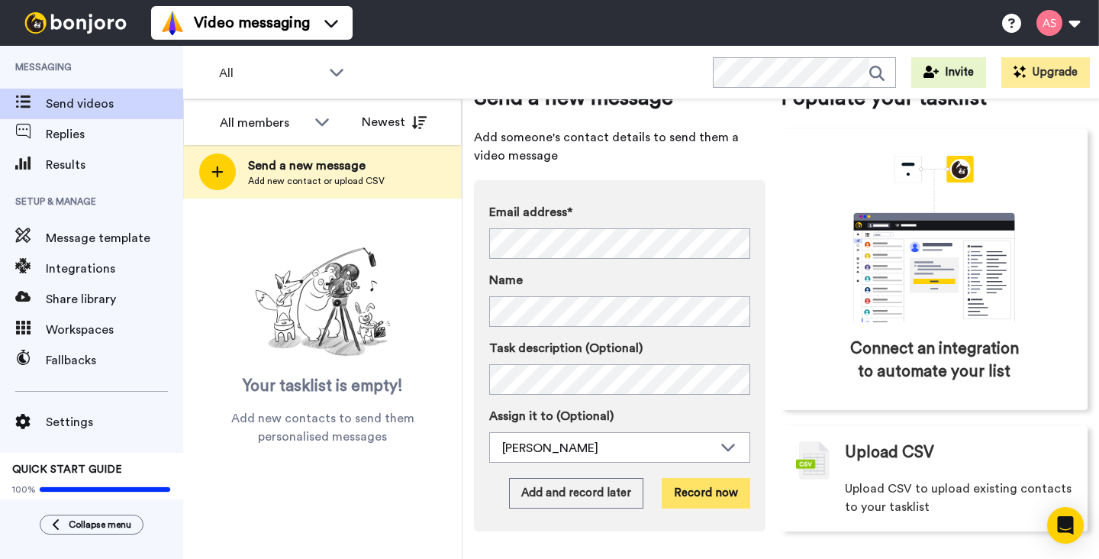
click at [714, 495] on button "Record now" at bounding box center [706, 493] width 89 height 31
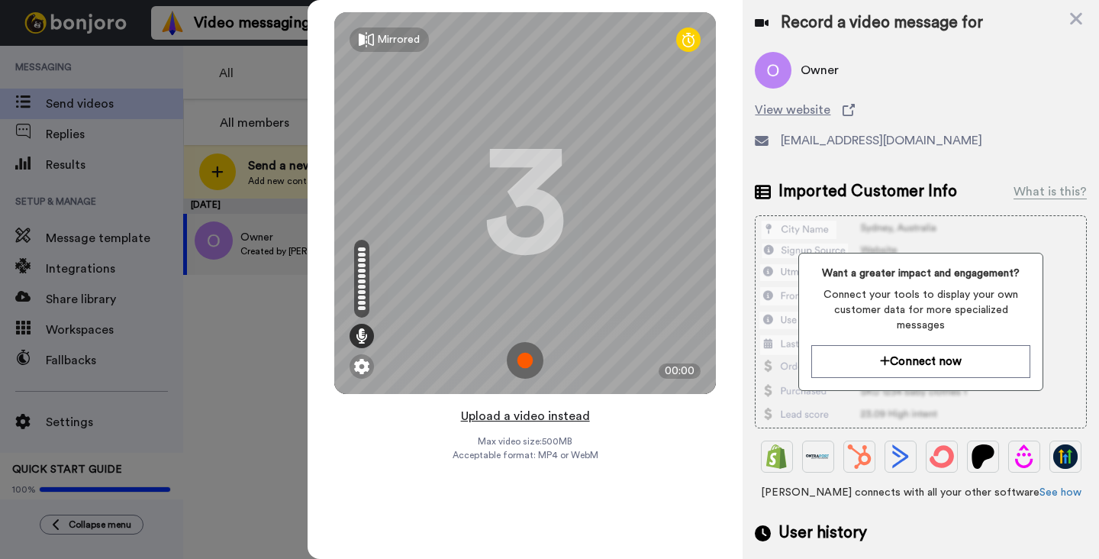
click at [532, 417] on button "Upload a video instead" at bounding box center [526, 416] width 138 height 20
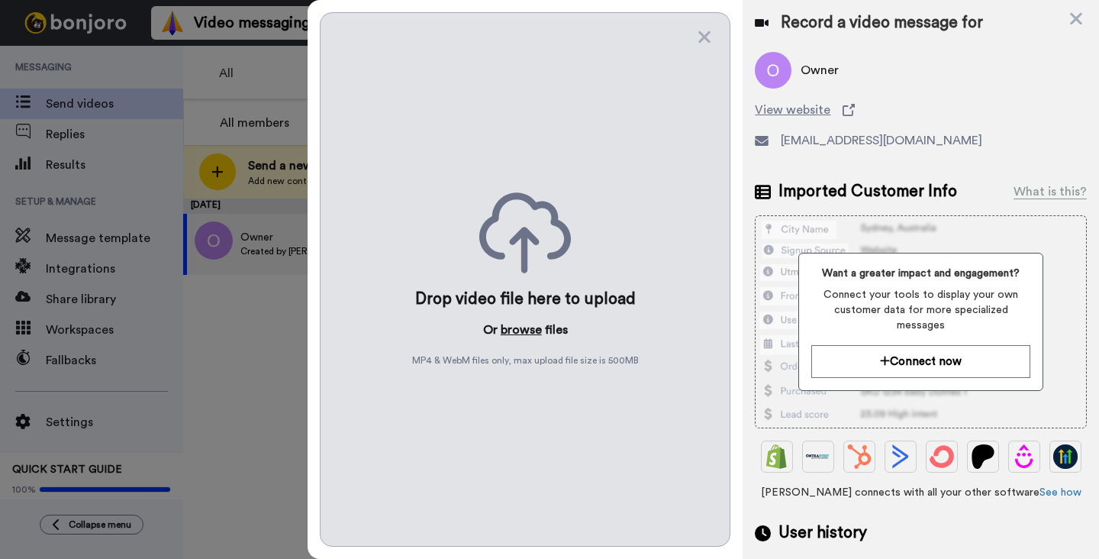
click at [529, 328] on button "browse" at bounding box center [521, 330] width 41 height 18
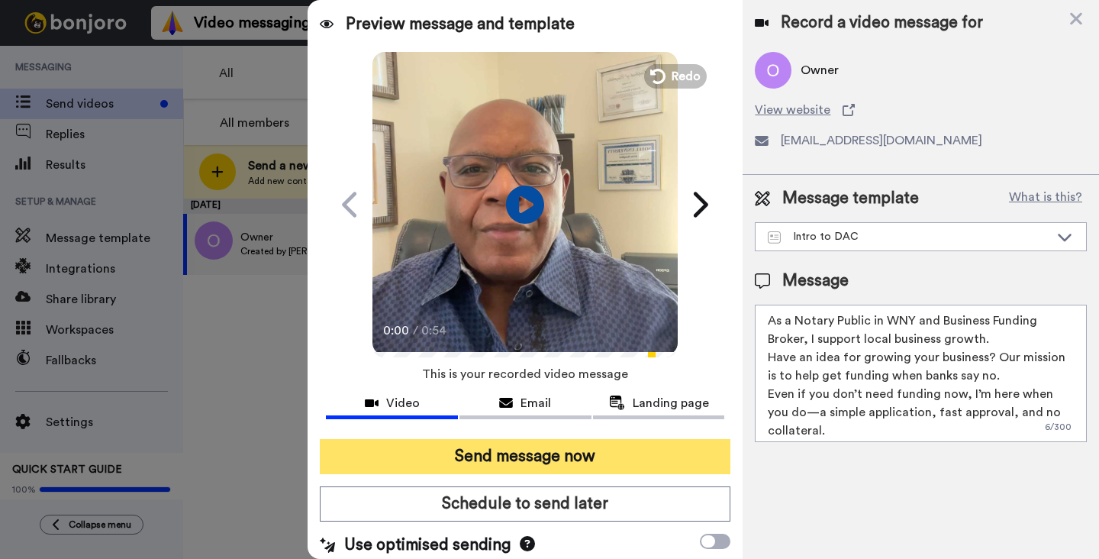
click at [534, 462] on button "Send message now" at bounding box center [525, 456] width 411 height 35
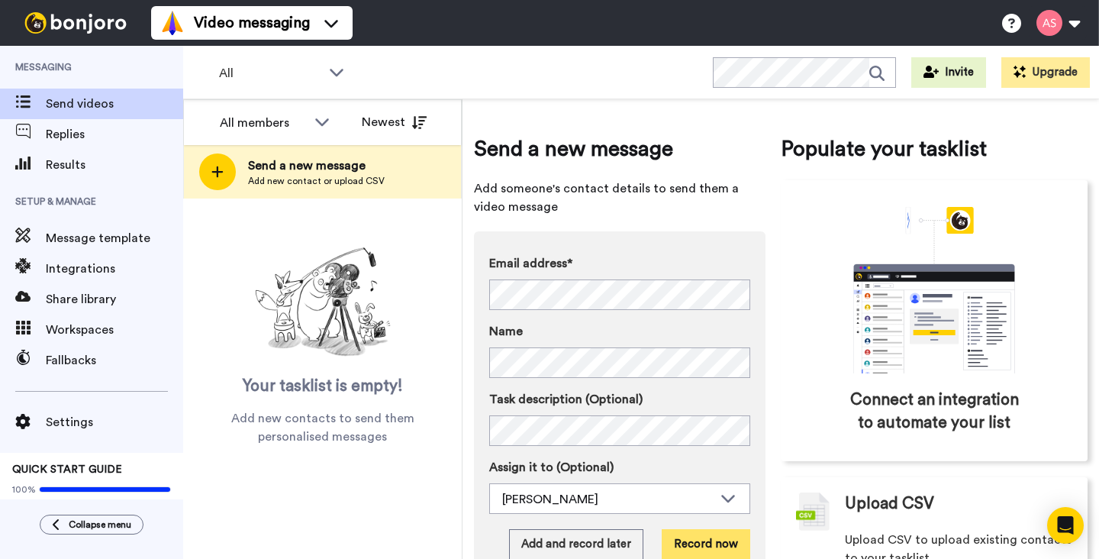
click at [704, 546] on button "Record now" at bounding box center [706, 544] width 89 height 31
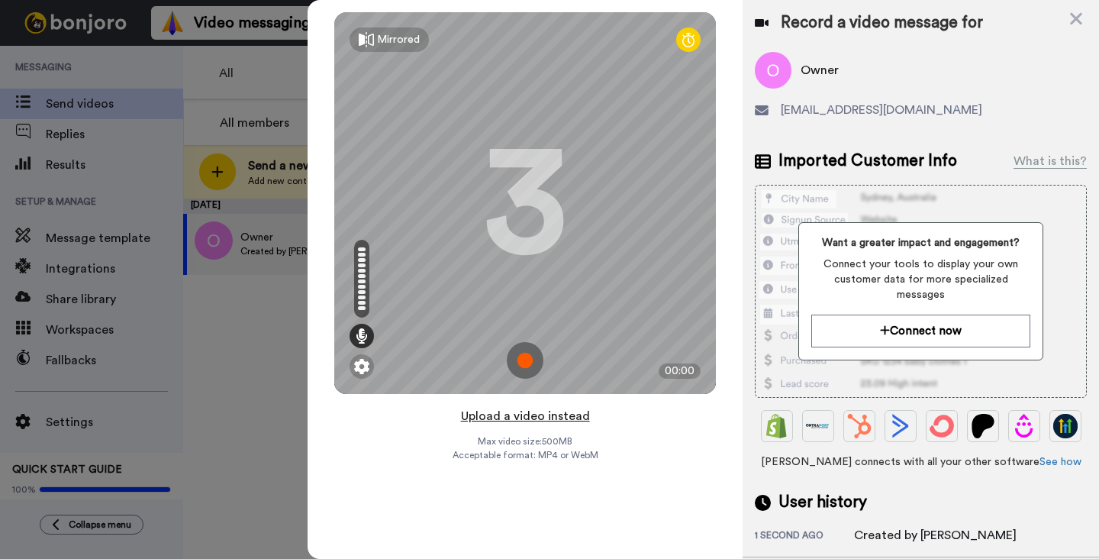
click at [529, 420] on button "Upload a video instead" at bounding box center [526, 416] width 138 height 20
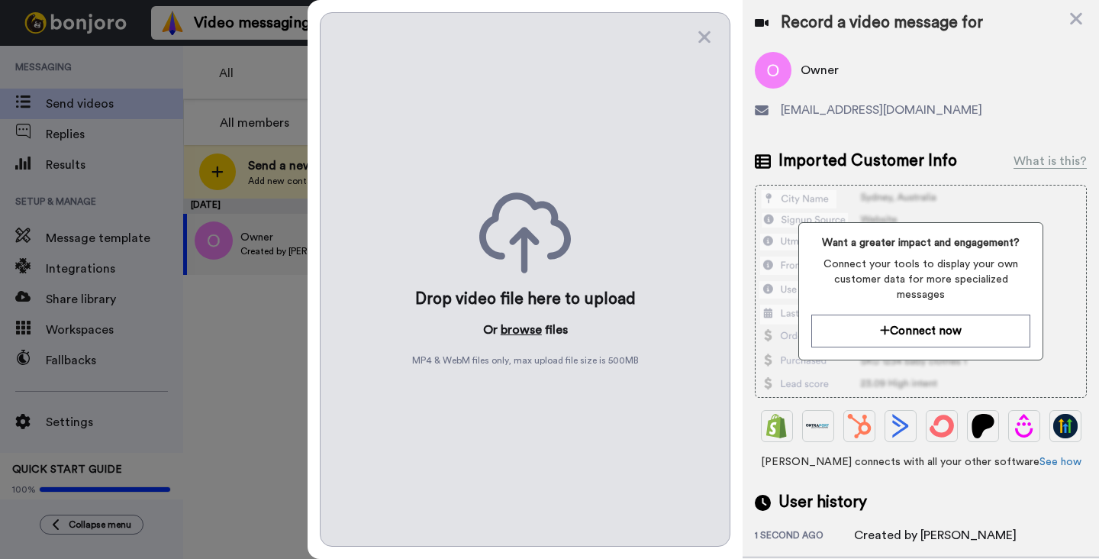
click at [522, 330] on button "browse" at bounding box center [521, 330] width 41 height 18
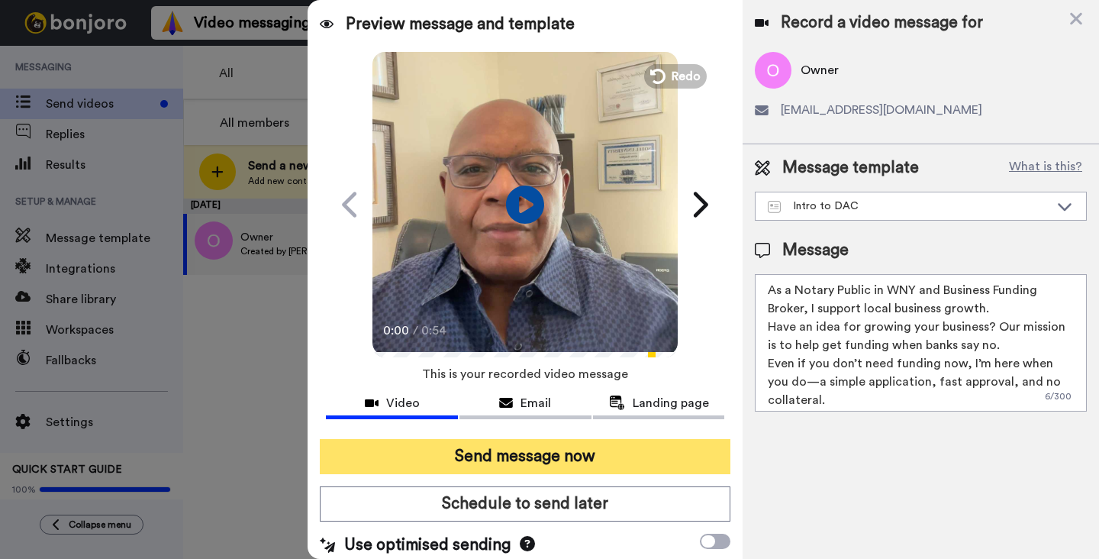
click at [541, 460] on button "Send message now" at bounding box center [525, 456] width 411 height 35
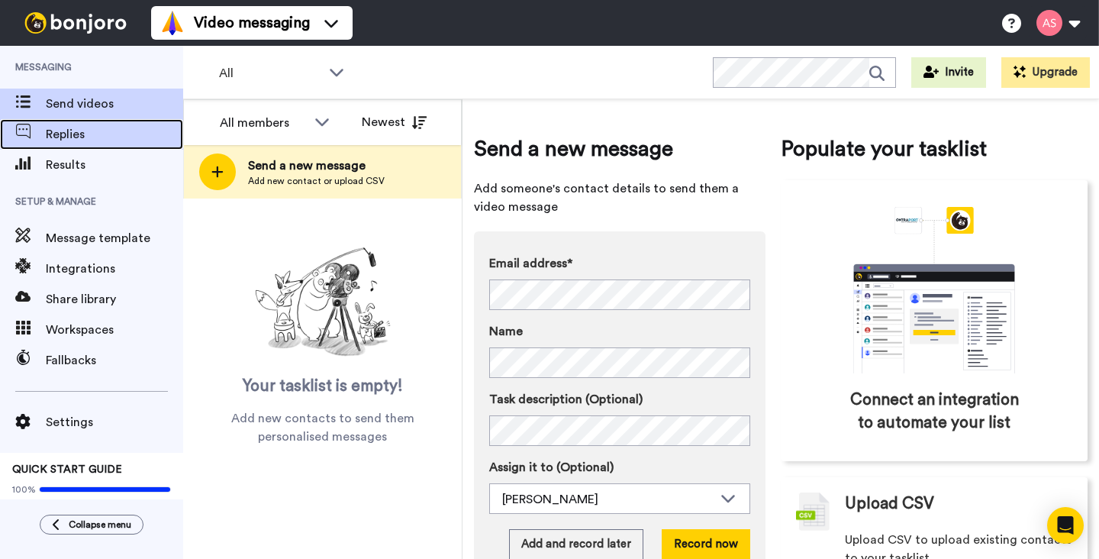
click at [90, 133] on span "Replies" at bounding box center [114, 134] width 137 height 18
